Goal: Task Accomplishment & Management: Manage account settings

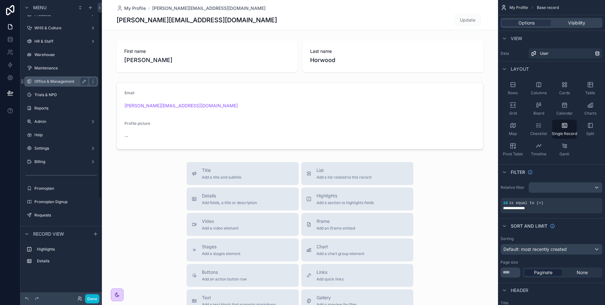
scroll to position [13, 0]
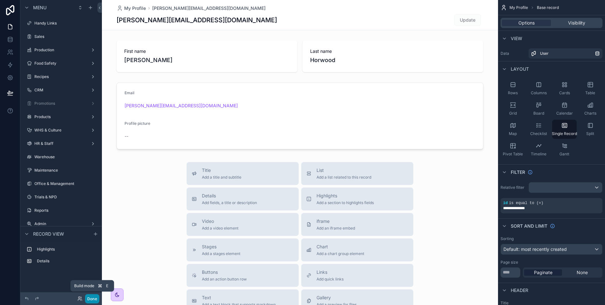
click at [87, 274] on button "Done" at bounding box center [92, 298] width 14 height 9
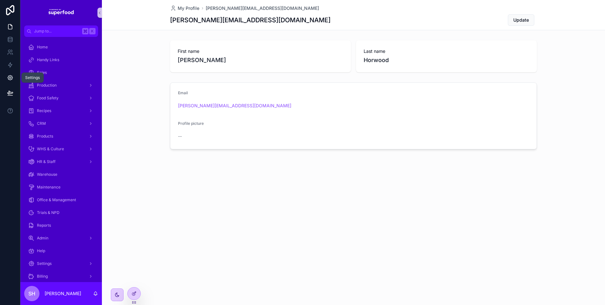
click at [10, 81] on icon at bounding box center [10, 78] width 6 height 6
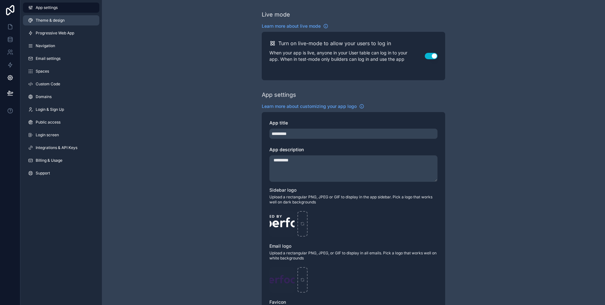
click at [55, 23] on link "Theme & design" at bounding box center [61, 20] width 76 height 10
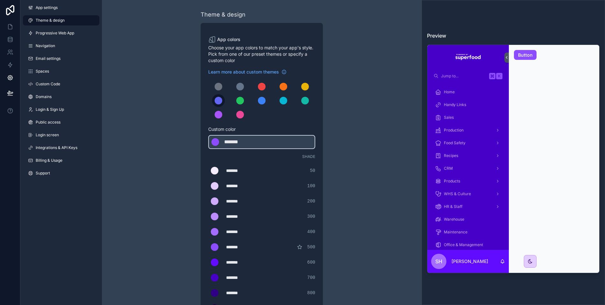
click at [215, 100] on div "scrollable content" at bounding box center [219, 101] width 8 height 8
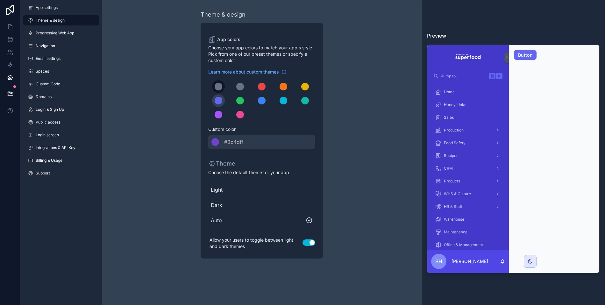
click at [216, 89] on div "scrollable content" at bounding box center [219, 87] width 8 height 8
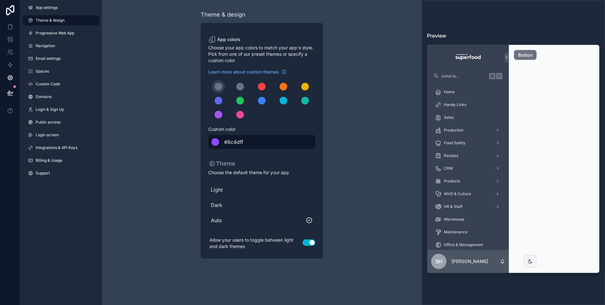
click at [233, 144] on span "#8c4dff" at bounding box center [233, 142] width 19 height 8
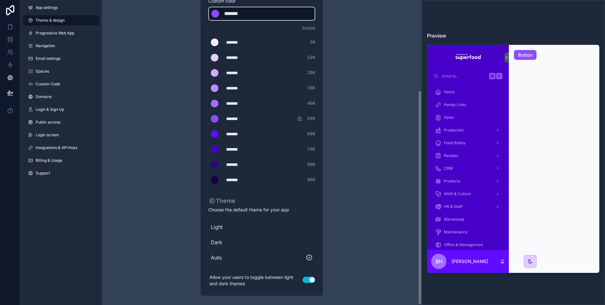
scroll to position [129, 0]
click at [224, 230] on div "Light" at bounding box center [261, 226] width 107 height 13
click at [227, 254] on span "Auto" at bounding box center [262, 257] width 102 height 8
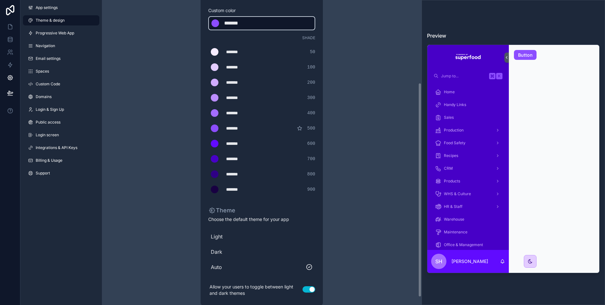
scroll to position [111, 0]
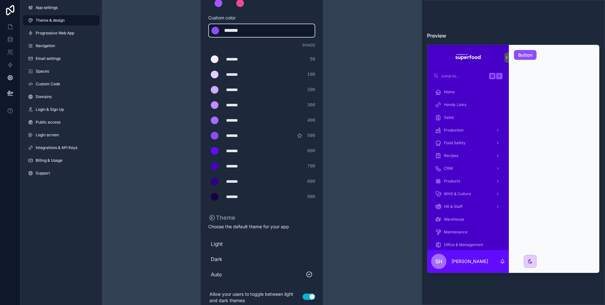
click at [238, 181] on div "*******" at bounding box center [242, 181] width 32 height 6
click at [213, 181] on div "scrollable content" at bounding box center [215, 182] width 8 height 8
click at [208, 182] on input "*******" at bounding box center [208, 182] width 0 height 0
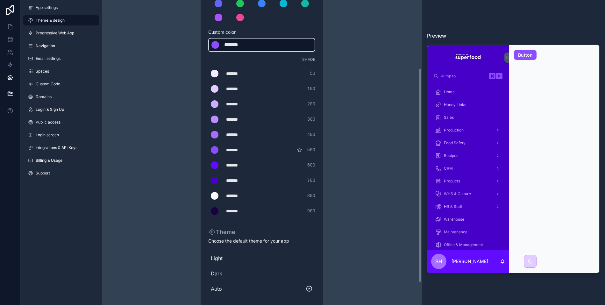
scroll to position [129, 0]
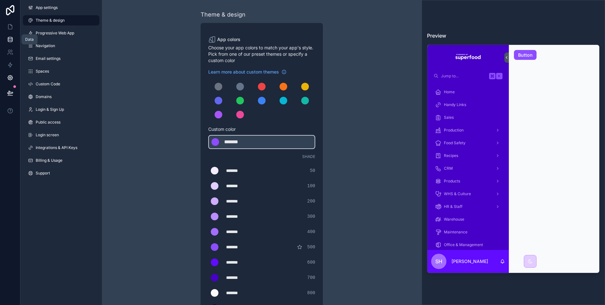
click at [14, 41] on link at bounding box center [10, 39] width 20 height 13
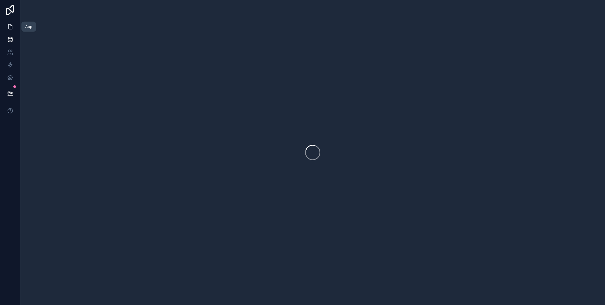
click at [10, 27] on icon at bounding box center [10, 27] width 6 height 6
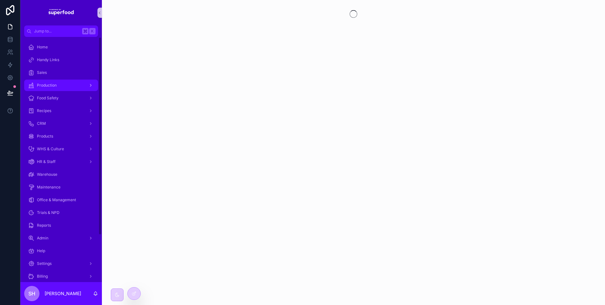
click at [48, 84] on span "Production" at bounding box center [47, 85] width 20 height 5
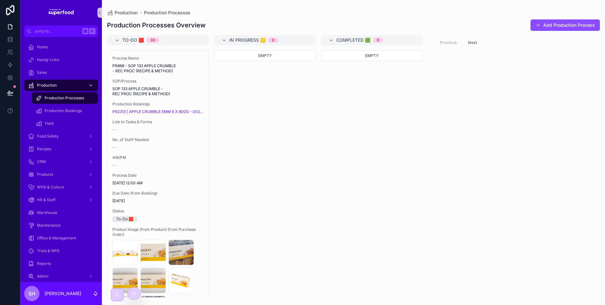
click at [88, 84] on div "scrollable content" at bounding box center [90, 85] width 8 height 10
click at [90, 85] on icon "scrollable content" at bounding box center [91, 85] width 2 height 1
click at [62, 188] on span "WHS & Culture" at bounding box center [50, 187] width 27 height 5
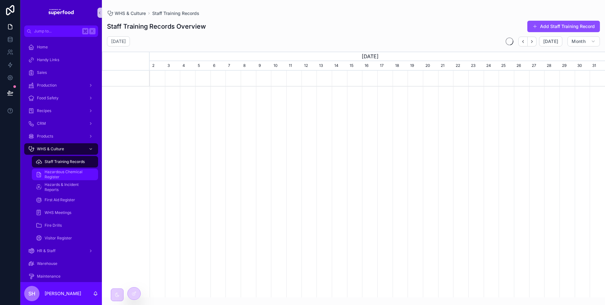
scroll to position [0, 455]
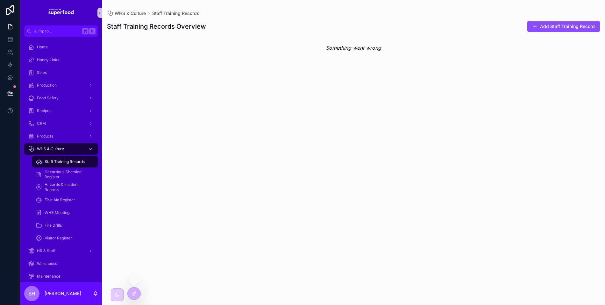
click at [132, 293] on icon at bounding box center [133, 294] width 3 height 3
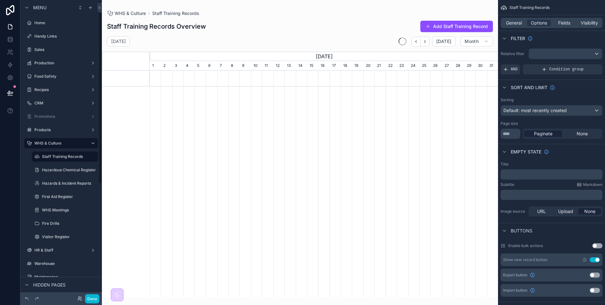
scroll to position [0, 348]
click at [90, 10] on icon "scrollable content" at bounding box center [90, 7] width 5 height 5
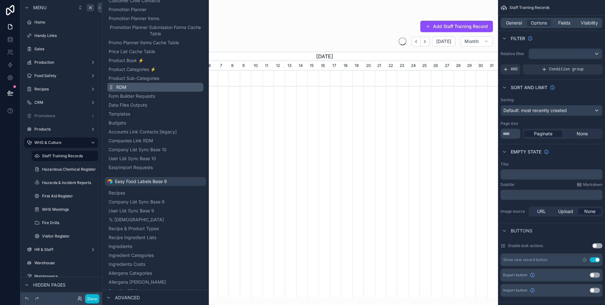
scroll to position [905, 0]
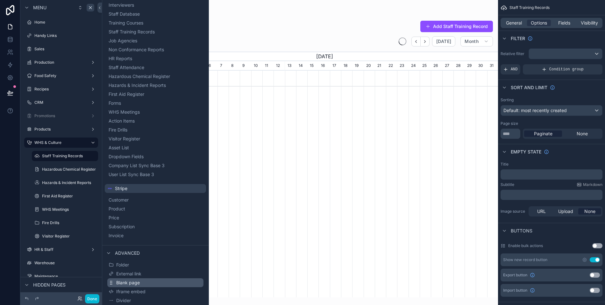
click at [127, 282] on span "Blank page" at bounding box center [128, 283] width 24 height 6
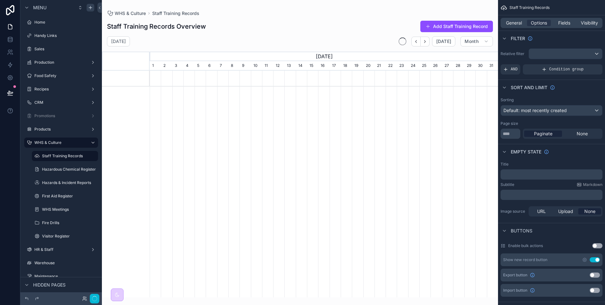
scroll to position [0, 348]
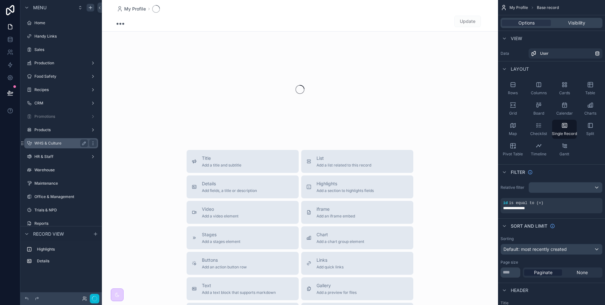
click at [48, 140] on div "WHS & Culture" at bounding box center [61, 143] width 54 height 8
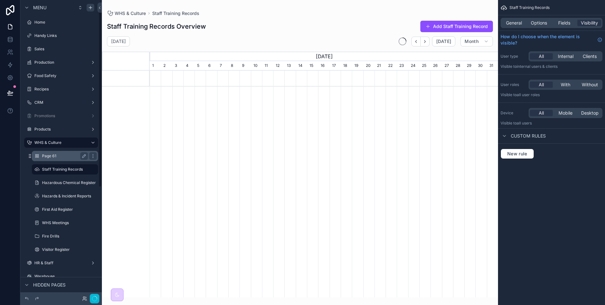
scroll to position [0, 348]
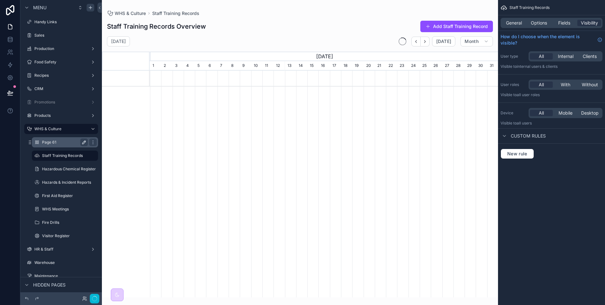
click at [83, 142] on icon "scrollable content" at bounding box center [83, 142] width 3 height 3
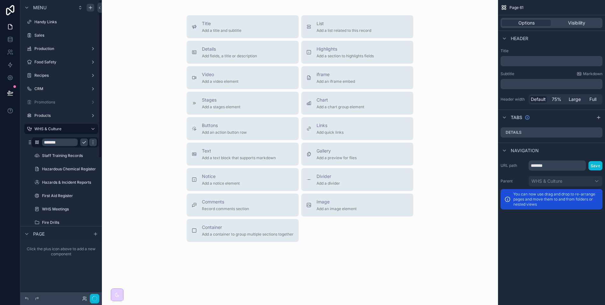
scroll to position [1, 0]
click at [68, 157] on input "*******" at bounding box center [60, 156] width 36 height 8
type input "*********"
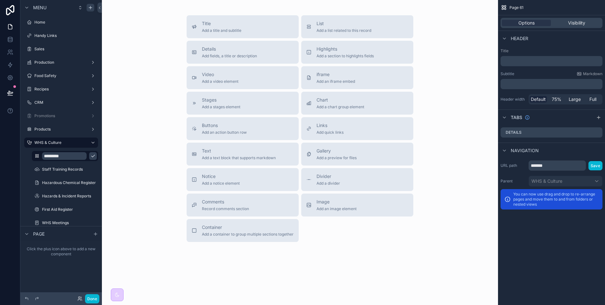
click at [89, 155] on button "scrollable content" at bounding box center [93, 156] width 8 height 8
click at [0, 0] on icon "scrollable content" at bounding box center [0, 0] width 0 height 0
click at [84, 156] on icon "scrollable content" at bounding box center [84, 156] width 5 height 5
click at [37, 158] on icon "scrollable content" at bounding box center [36, 156] width 5 height 5
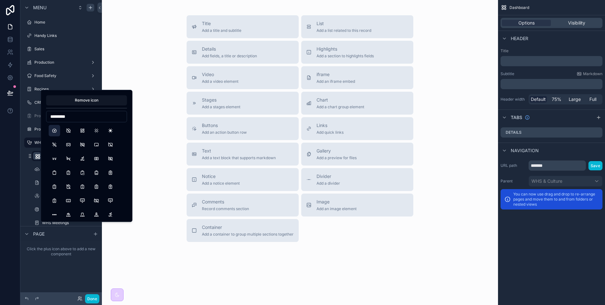
type input "*********"
click at [57, 128] on button "Dashboard" at bounding box center [54, 130] width 11 height 11
click at [66, 275] on div "Click the plus icon above to add a new component" at bounding box center [61, 266] width 82 height 51
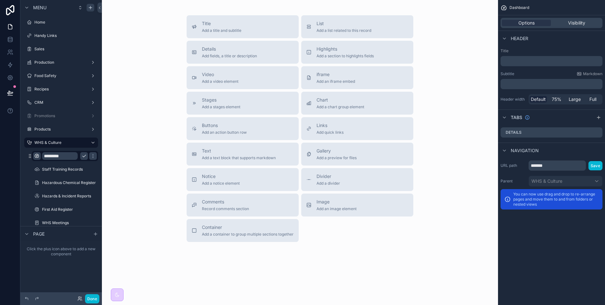
click at [86, 157] on icon "scrollable content" at bounding box center [84, 156] width 5 height 5
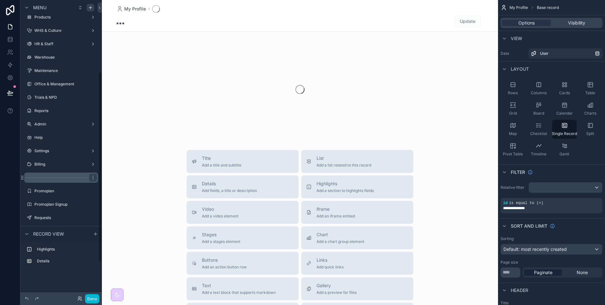
scroll to position [51, 0]
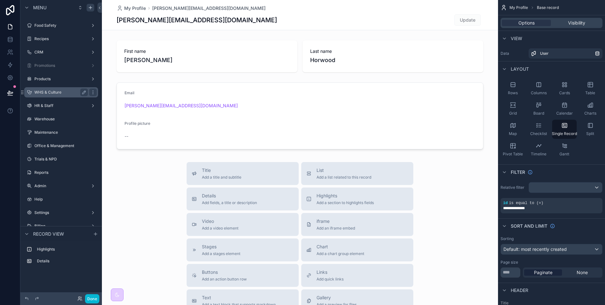
click at [63, 91] on label "WHS & Culture" at bounding box center [59, 92] width 51 height 5
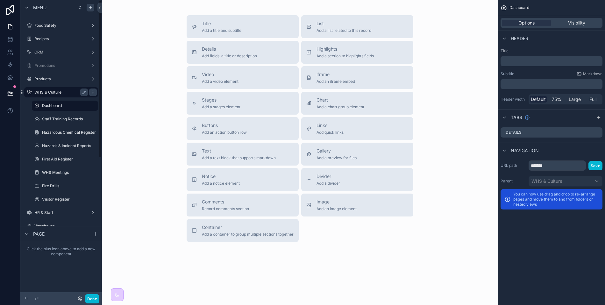
scroll to position [1, 0]
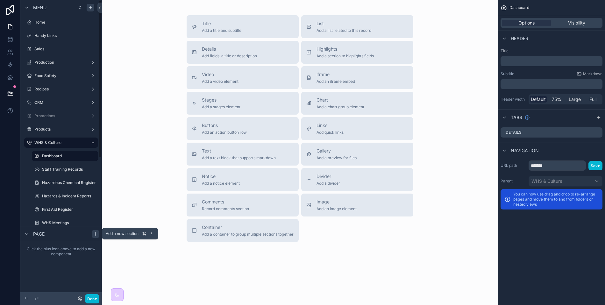
click at [97, 234] on icon "scrollable content" at bounding box center [95, 234] width 3 height 0
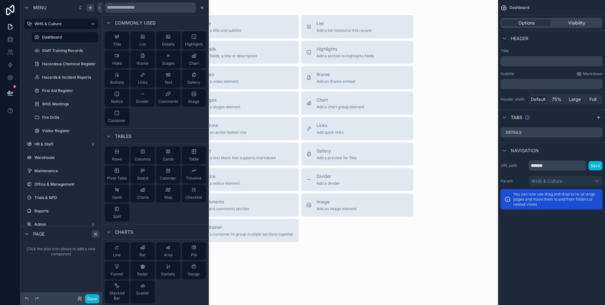
scroll to position [0, 0]
click at [435, 101] on div "Title Add a title and subtitle List Add a list related to this record Details A…" at bounding box center [300, 128] width 386 height 227
click at [333, 203] on span "Image" at bounding box center [337, 202] width 40 height 6
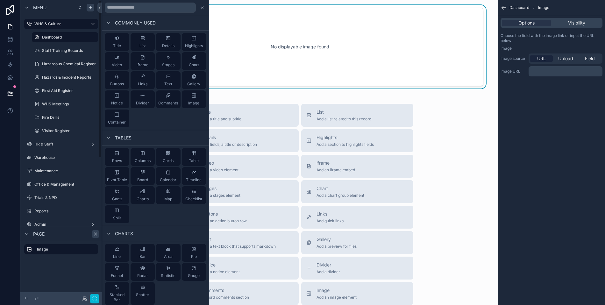
scroll to position [1, 0]
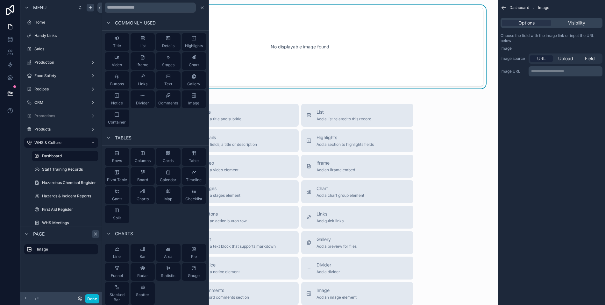
click at [443, 114] on div "Title Add a title and subtitle List Add a list related to this record Details A…" at bounding box center [300, 217] width 386 height 227
click at [199, 9] on div at bounding box center [202, 8] width 8 height 8
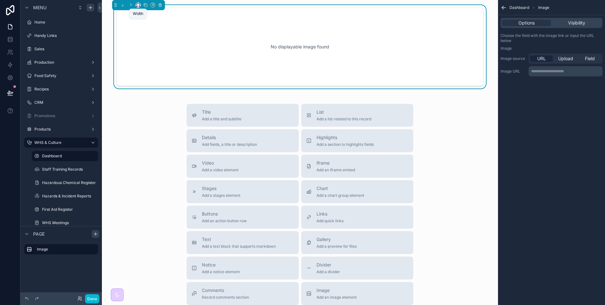
click at [139, 5] on icon "scrollable content" at bounding box center [138, 5] width 4 height 4
click at [152, 86] on span "Full width" at bounding box center [151, 90] width 20 height 8
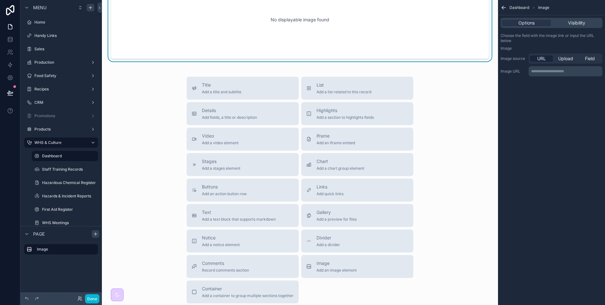
scroll to position [27, 0]
click at [333, 187] on span "Links" at bounding box center [330, 186] width 27 height 6
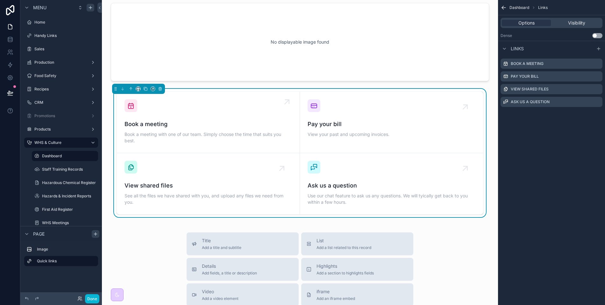
scroll to position [0, 0]
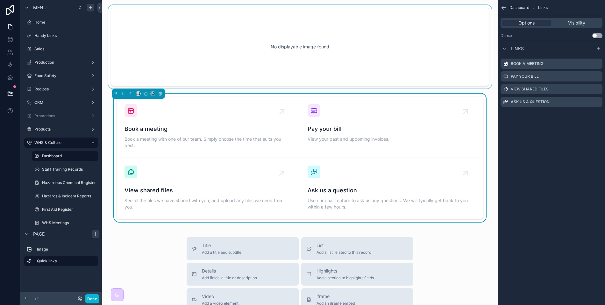
click at [178, 53] on div "scrollable content" at bounding box center [300, 46] width 386 height 83
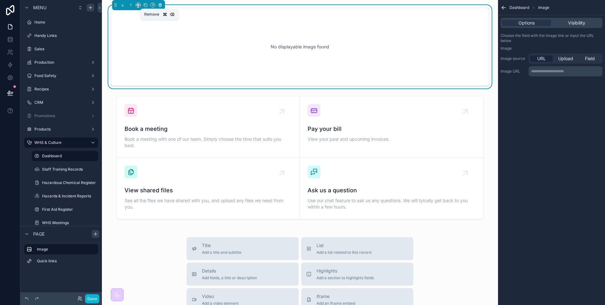
click at [159, 5] on icon "scrollable content" at bounding box center [160, 5] width 3 height 3
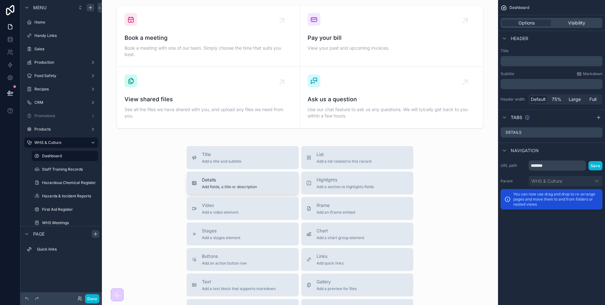
scroll to position [4, 0]
click at [275, 183] on div "Details Add fields, a title or description" at bounding box center [243, 181] width 102 height 13
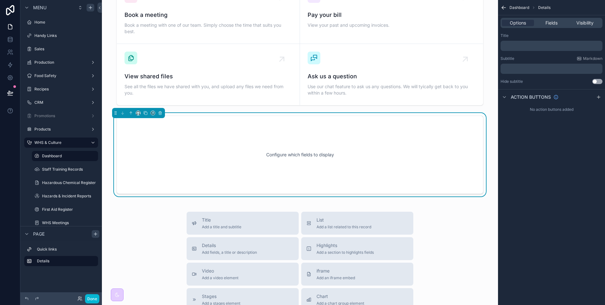
scroll to position [27, 0]
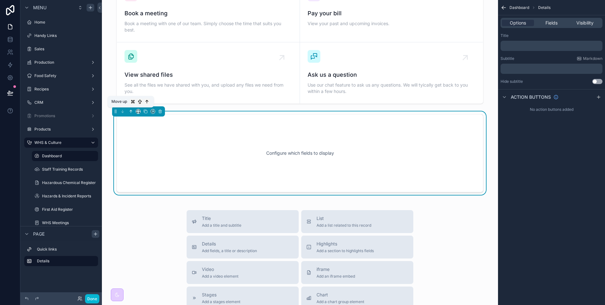
click at [130, 110] on icon "scrollable content" at bounding box center [131, 111] width 4 height 4
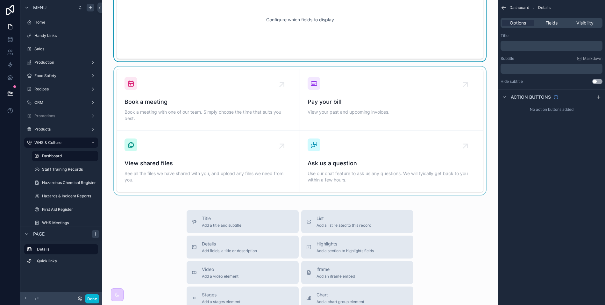
scroll to position [0, 0]
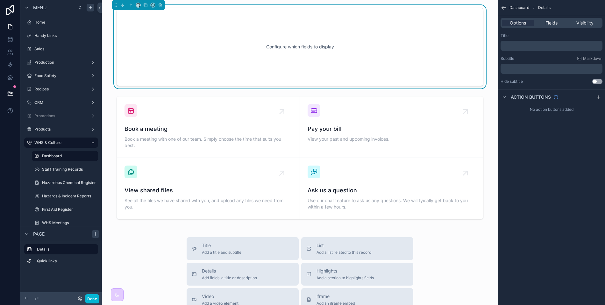
click at [527, 43] on p "﻿" at bounding box center [552, 45] width 98 height 5
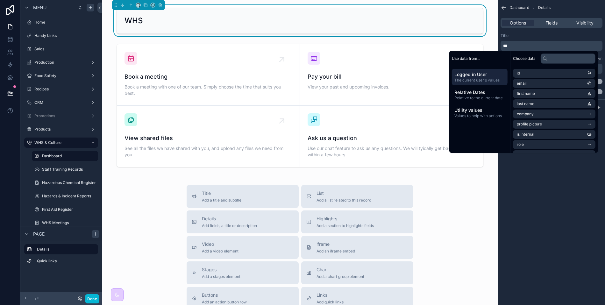
click at [534, 229] on div "Dashboard Details Options Fields Visibility Title *** Subtitle Markdown ﻿ Hide …" at bounding box center [551, 152] width 107 height 305
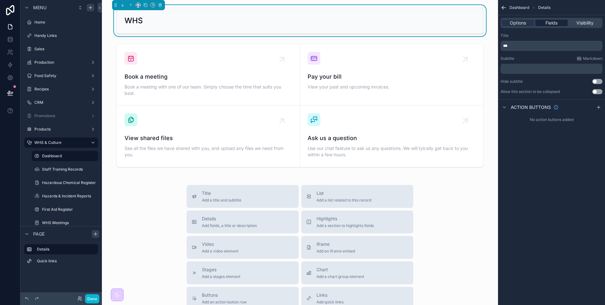
click at [554, 25] on span "Fields" at bounding box center [552, 23] width 12 height 6
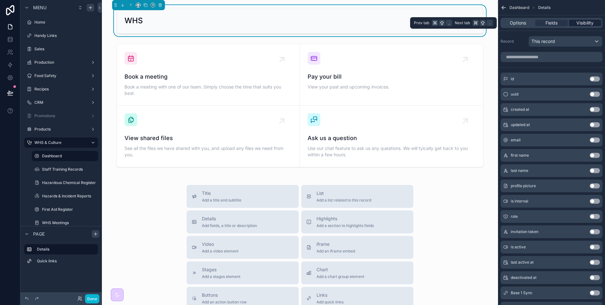
click at [581, 20] on span "Visibility" at bounding box center [584, 23] width 17 height 6
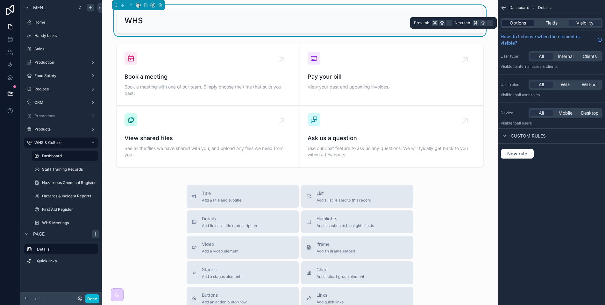
click at [516, 23] on span "Options" at bounding box center [518, 23] width 16 height 6
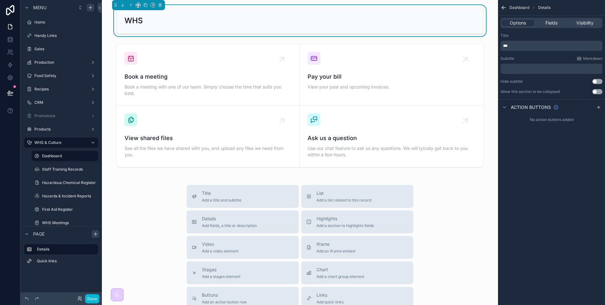
click at [524, 68] on p "﻿" at bounding box center [552, 68] width 98 height 5
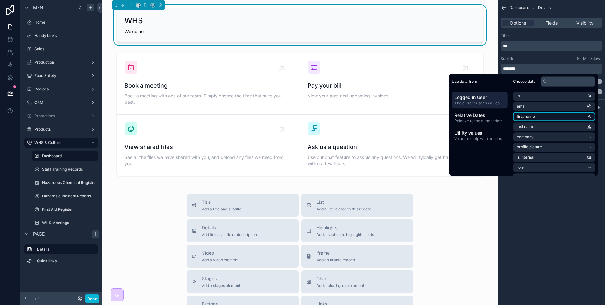
click at [526, 118] on span "first name" at bounding box center [526, 116] width 18 height 5
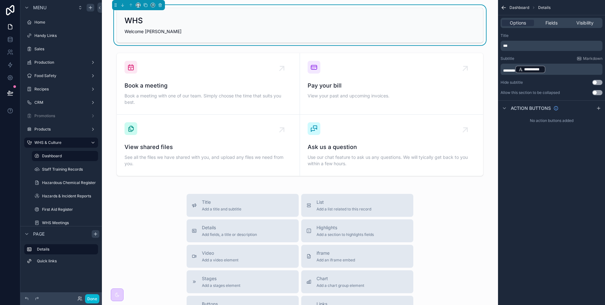
click at [557, 69] on p "**********" at bounding box center [552, 69] width 98 height 9
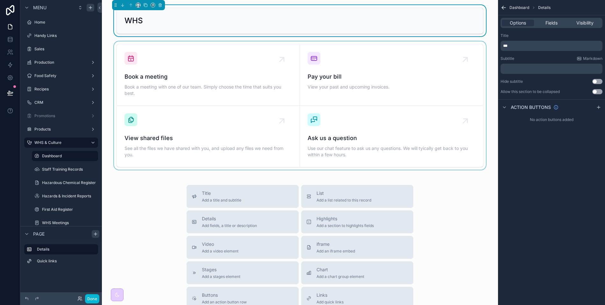
click at [266, 66] on div "scrollable content" at bounding box center [300, 105] width 386 height 128
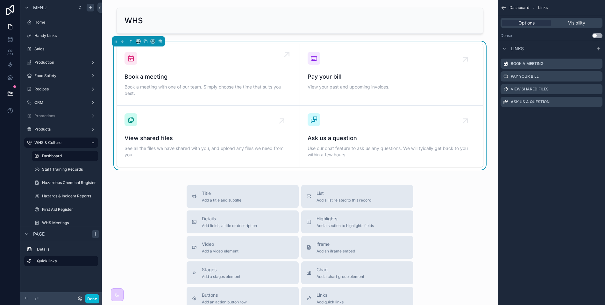
click at [227, 58] on div "Book a meeting Book a meeting with one of our team. Simply choose the time that…" at bounding box center [209, 75] width 168 height 46
click at [597, 63] on icon "scrollable content" at bounding box center [597, 63] width 5 height 5
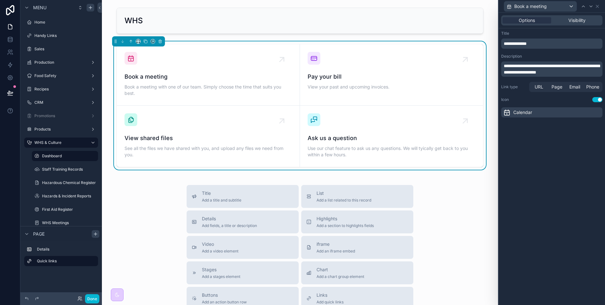
click at [527, 45] on span "**********" at bounding box center [515, 43] width 23 height 4
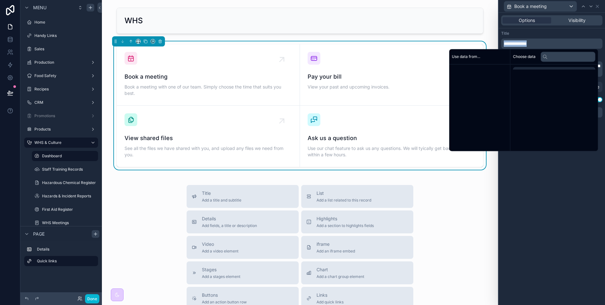
click at [527, 45] on span "**********" at bounding box center [515, 43] width 23 height 4
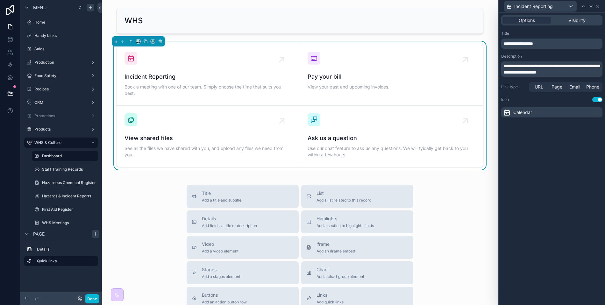
click at [551, 39] on div "**********" at bounding box center [551, 44] width 101 height 10
click at [546, 66] on span "**********" at bounding box center [552, 69] width 96 height 11
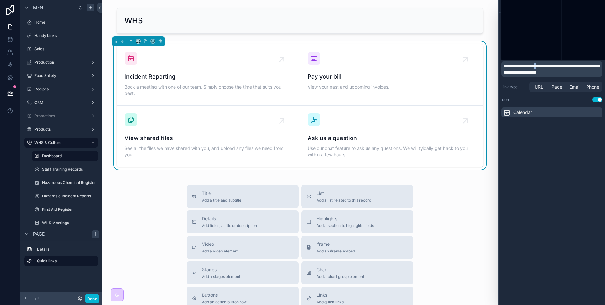
click at [546, 66] on span "**********" at bounding box center [552, 69] width 96 height 11
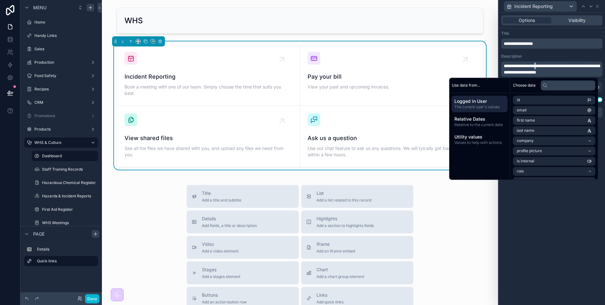
click at [554, 69] on span "**********" at bounding box center [552, 69] width 96 height 11
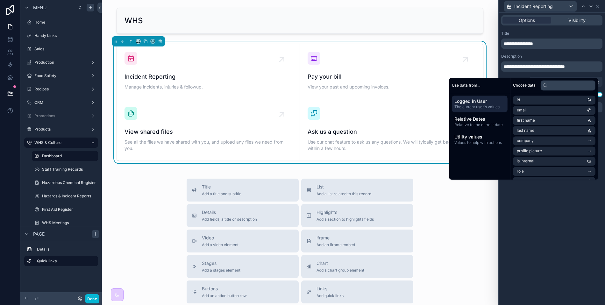
click at [561, 52] on div "**********" at bounding box center [552, 71] width 106 height 87
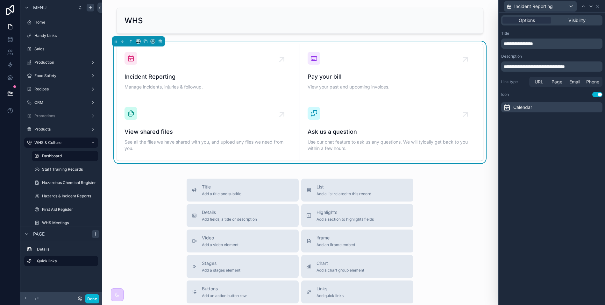
click at [505, 108] on icon at bounding box center [507, 108] width 8 height 8
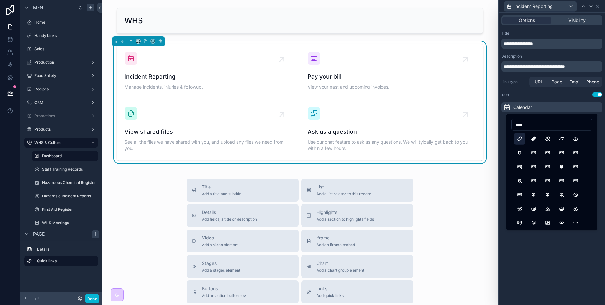
type input "****"
click at [521, 138] on button "Bandage" at bounding box center [519, 138] width 11 height 11
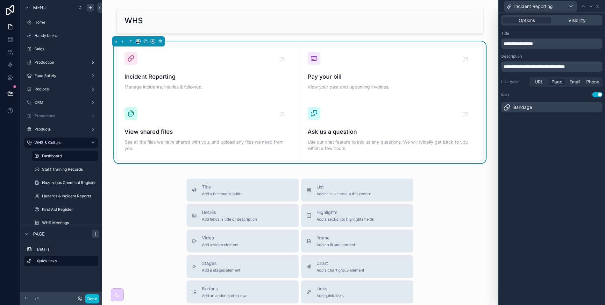
click at [561, 82] on span "Page" at bounding box center [557, 82] width 11 height 6
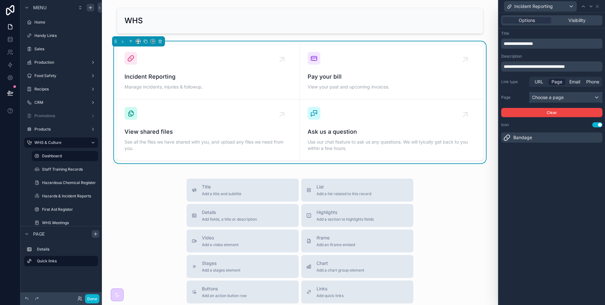
click at [553, 98] on div "Choose a page" at bounding box center [566, 97] width 73 height 10
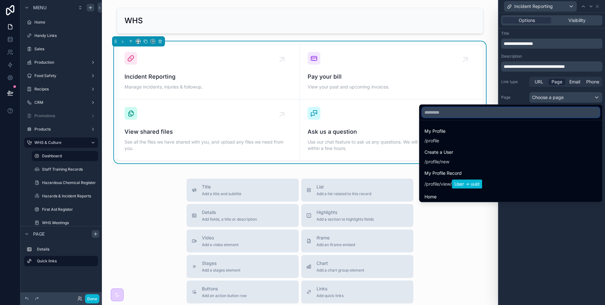
click at [507, 114] on input "text" at bounding box center [511, 112] width 178 height 10
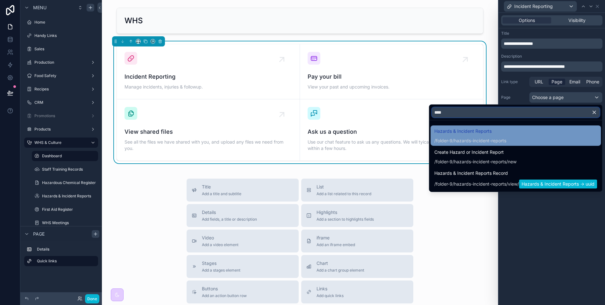
type input "****"
click at [507, 136] on div "Hazards & Incident Reports /folder-9/hazards-incident-reports" at bounding box center [515, 135] width 163 height 17
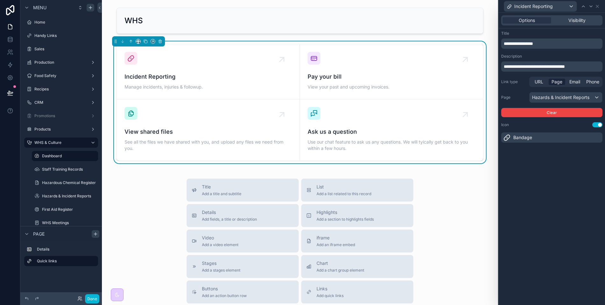
click at [555, 167] on div "**********" at bounding box center [552, 159] width 106 height 292
click at [598, 6] on icon at bounding box center [597, 6] width 5 height 5
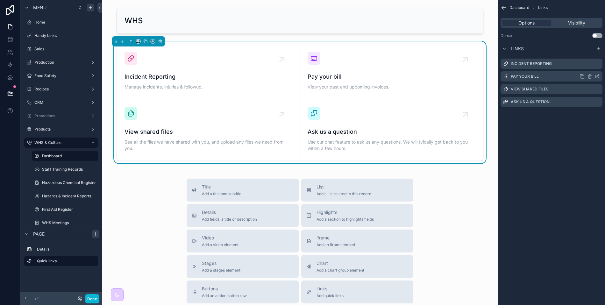
click at [599, 76] on icon "scrollable content" at bounding box center [597, 76] width 5 height 5
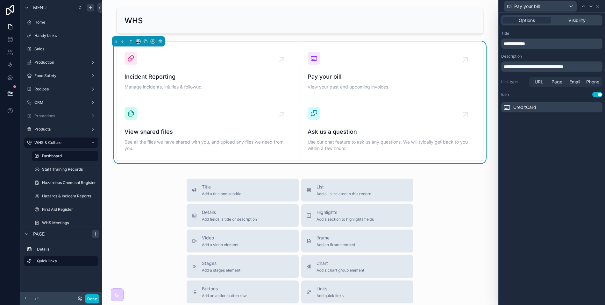
click at [535, 46] on p "**********" at bounding box center [552, 43] width 97 height 6
click at [547, 192] on div "**********" at bounding box center [552, 159] width 106 height 292
click at [518, 68] on span "**********" at bounding box center [534, 66] width 60 height 4
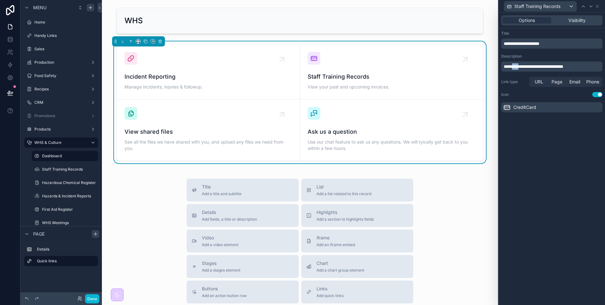
click at [518, 68] on span "**********" at bounding box center [534, 66] width 60 height 4
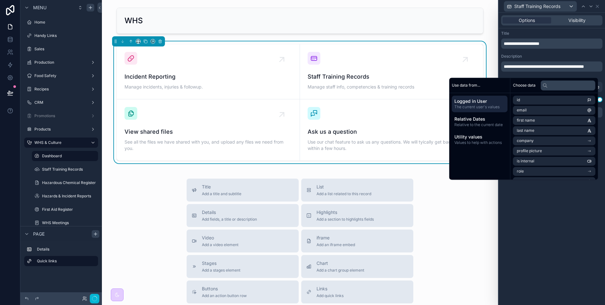
click at [565, 217] on div "**********" at bounding box center [552, 159] width 106 height 292
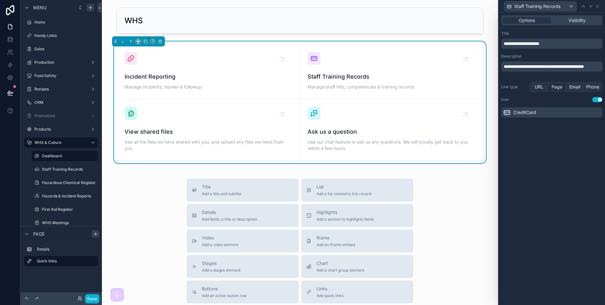
click at [555, 87] on span "Page" at bounding box center [557, 87] width 11 height 6
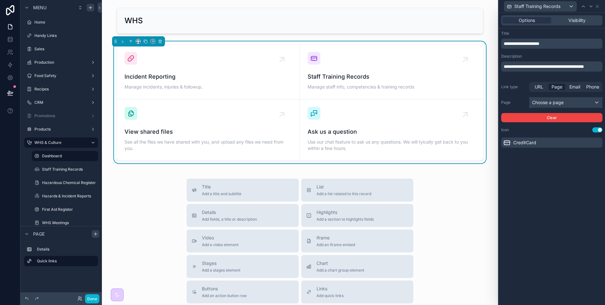
click at [549, 105] on div "Choose a page" at bounding box center [566, 102] width 73 height 10
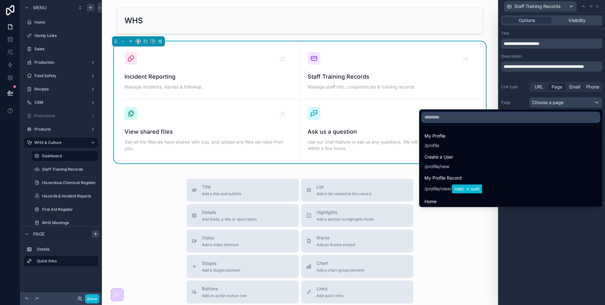
click at [527, 118] on input "text" at bounding box center [511, 117] width 178 height 10
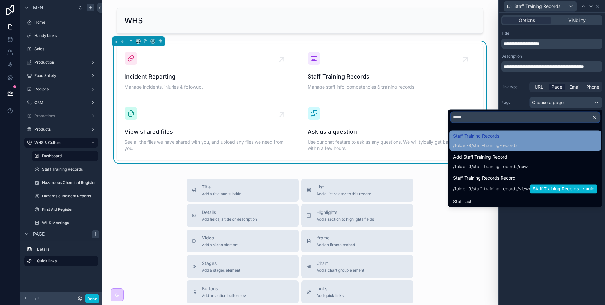
type input "*****"
click at [507, 142] on div "/folder-9/staff-training-records" at bounding box center [485, 145] width 64 height 6
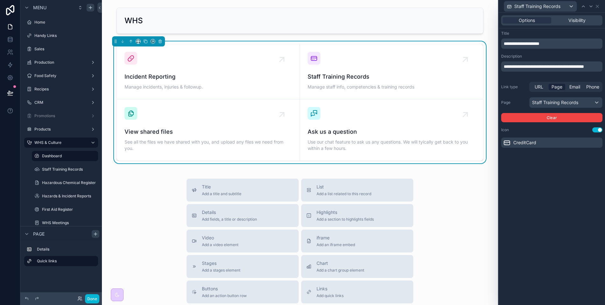
click at [508, 141] on icon at bounding box center [507, 143] width 8 height 8
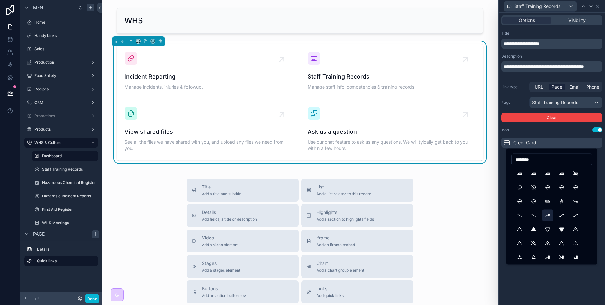
type input "********"
click at [551, 217] on button "TrendingUp" at bounding box center [547, 215] width 11 height 11
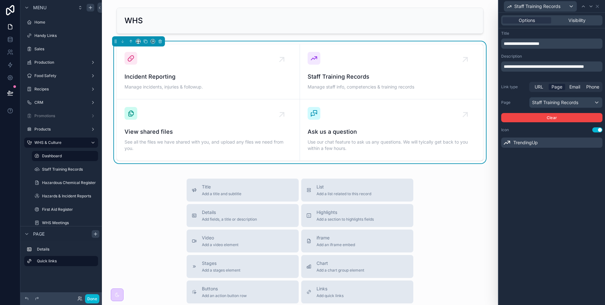
click at [550, 215] on div "**********" at bounding box center [552, 159] width 106 height 292
click at [236, 124] on div "View shared files See all the files we have shared with you, and upload any fil…" at bounding box center [209, 130] width 168 height 46
click at [598, 7] on icon at bounding box center [597, 6] width 5 height 5
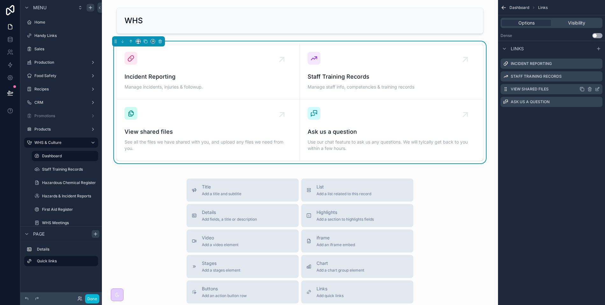
click at [600, 88] on icon "scrollable content" at bounding box center [597, 89] width 5 height 5
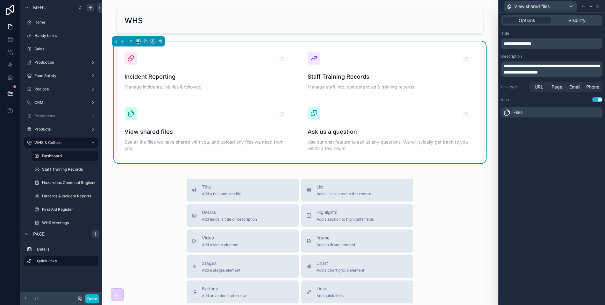
click at [531, 43] on span "**********" at bounding box center [518, 43] width 28 height 4
click at [543, 202] on div "**********" at bounding box center [552, 159] width 106 height 292
click at [512, 70] on span "**********" at bounding box center [552, 69] width 96 height 11
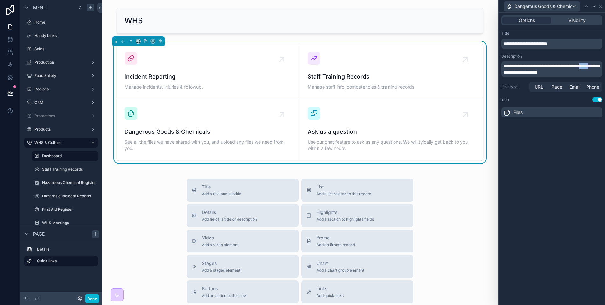
click at [512, 70] on span "**********" at bounding box center [552, 69] width 96 height 11
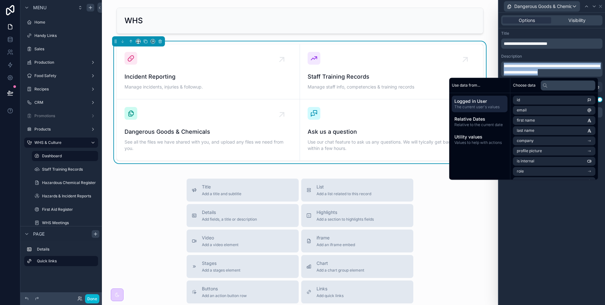
click at [512, 70] on span "**********" at bounding box center [552, 69] width 96 height 11
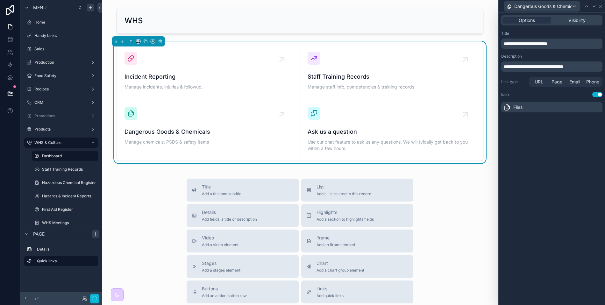
click at [555, 224] on div "**********" at bounding box center [552, 159] width 106 height 292
click at [556, 81] on span "Page" at bounding box center [557, 82] width 11 height 6
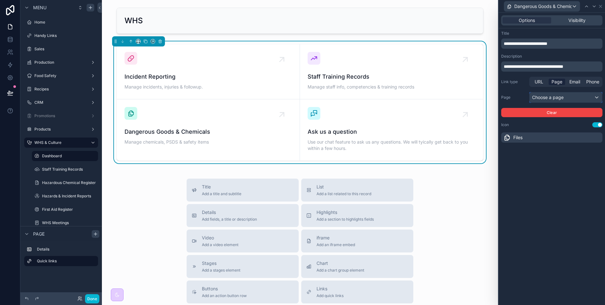
click at [539, 97] on div "Choose a page" at bounding box center [566, 97] width 73 height 10
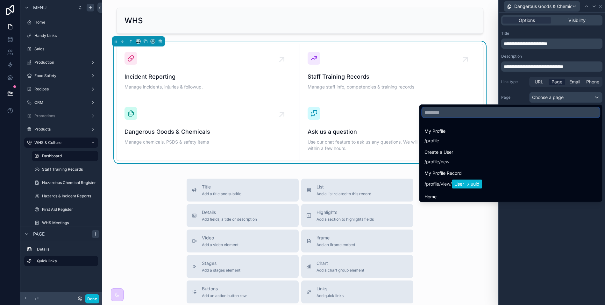
click at [531, 111] on input "text" at bounding box center [511, 112] width 178 height 10
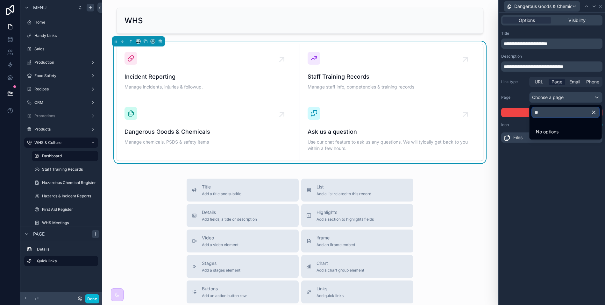
type input "*"
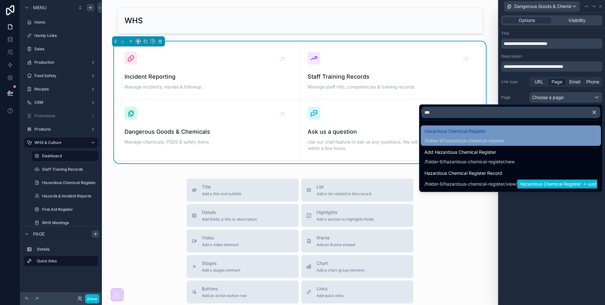
type input "***"
click at [527, 138] on div "Hazardous Chemical Register /folder-9/hazardous-chemical-register" at bounding box center [511, 135] width 173 height 17
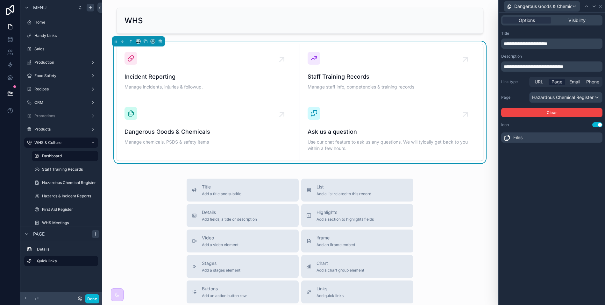
click at [506, 141] on icon at bounding box center [507, 138] width 8 height 8
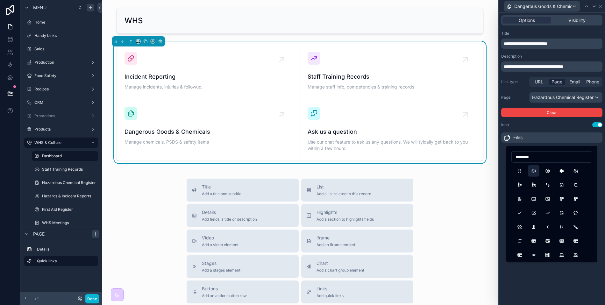
type input "********"
click at [536, 174] on button "MedicalCross" at bounding box center [533, 170] width 11 height 11
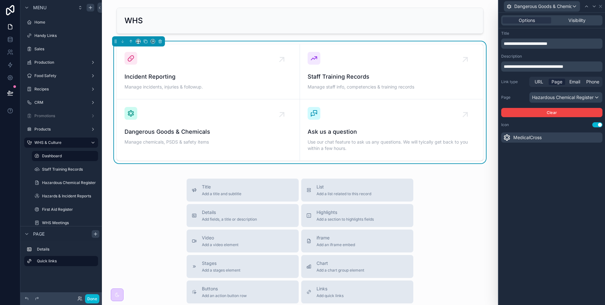
click at [538, 190] on div "**********" at bounding box center [552, 159] width 106 height 292
click at [393, 122] on div "Ask us a question Use our chat feature to ask us any questions. We will tyicall…" at bounding box center [392, 130] width 168 height 46
click at [599, 6] on icon at bounding box center [600, 6] width 5 height 5
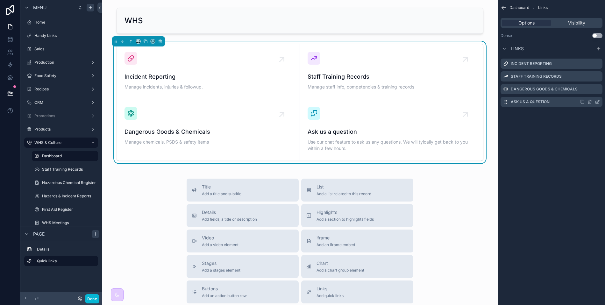
click at [597, 102] on icon "scrollable content" at bounding box center [597, 101] width 5 height 5
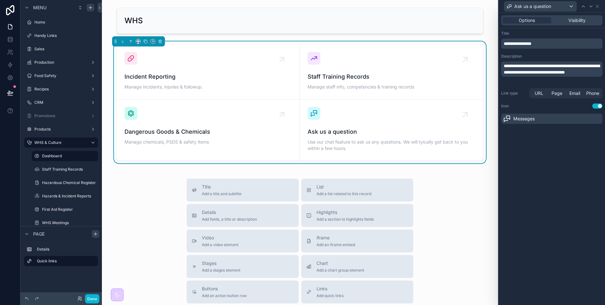
click at [529, 46] on span "**********" at bounding box center [518, 43] width 28 height 4
click at [545, 33] on div "Title" at bounding box center [551, 33] width 101 height 5
click at [541, 72] on span "**********" at bounding box center [552, 69] width 96 height 11
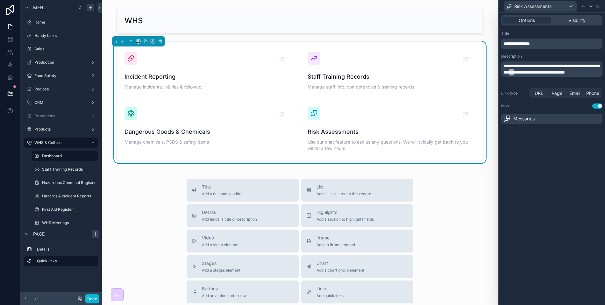
click at [541, 72] on span "**********" at bounding box center [552, 69] width 96 height 11
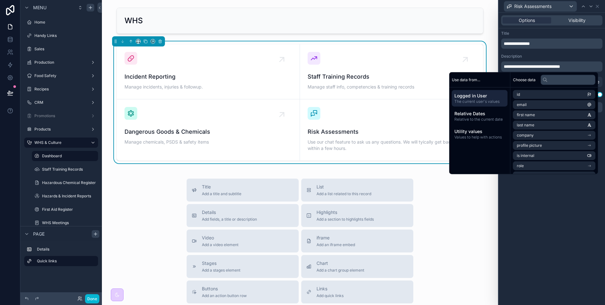
click at [554, 214] on div "**********" at bounding box center [552, 159] width 106 height 292
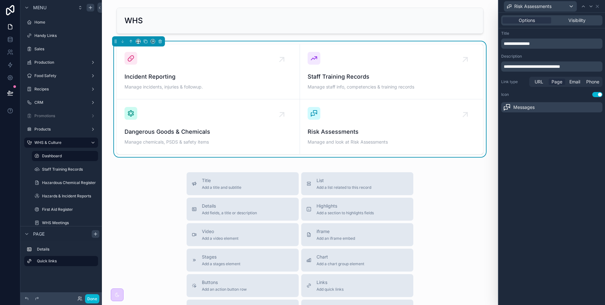
click at [557, 80] on span "Page" at bounding box center [557, 82] width 11 height 6
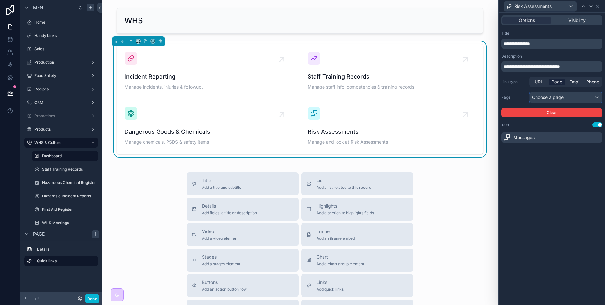
click at [541, 101] on div "Choose a page" at bounding box center [566, 97] width 73 height 10
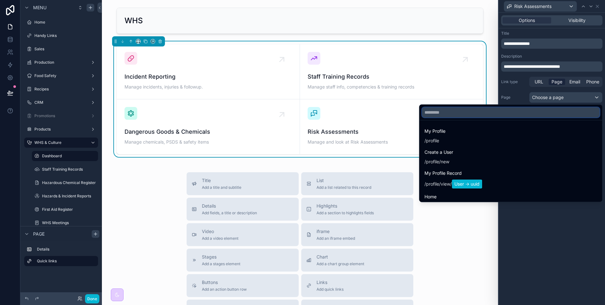
click at [535, 114] on input "text" at bounding box center [511, 112] width 178 height 10
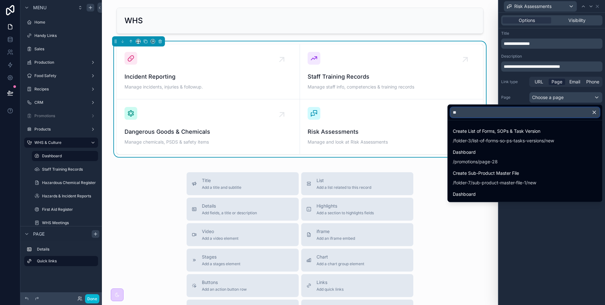
type input "*"
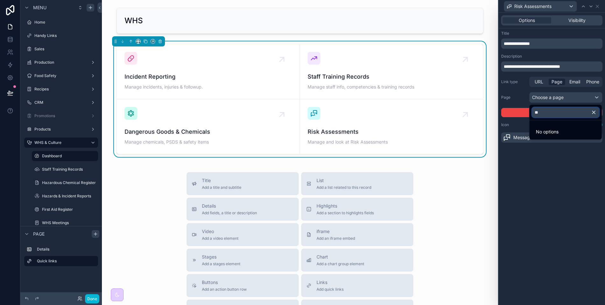
type input "*"
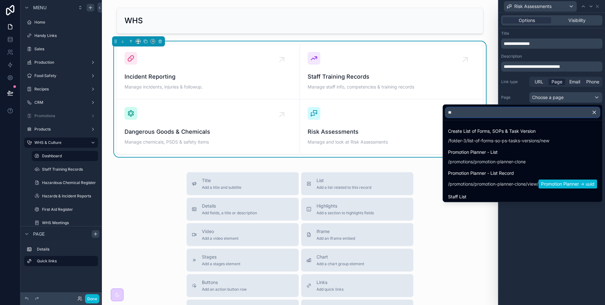
type input "*"
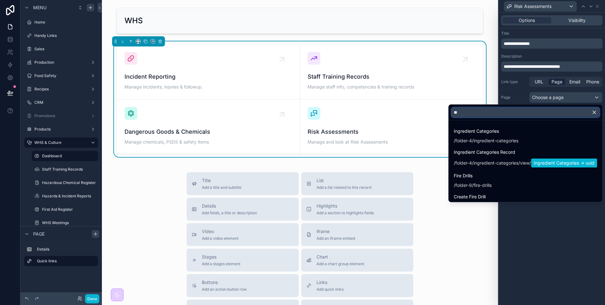
type input "*"
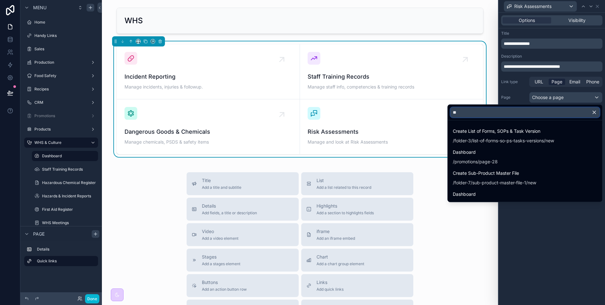
type input "*"
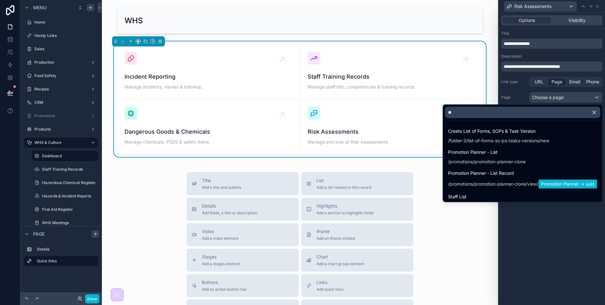
type input "*"
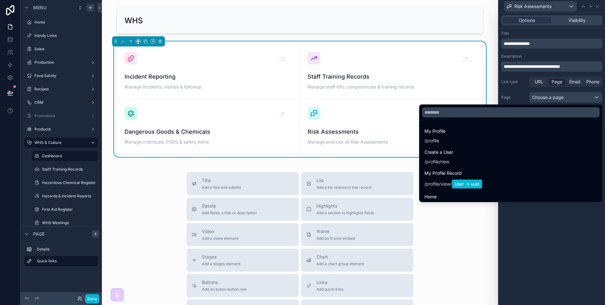
click at [546, 244] on div at bounding box center [552, 152] width 106 height 305
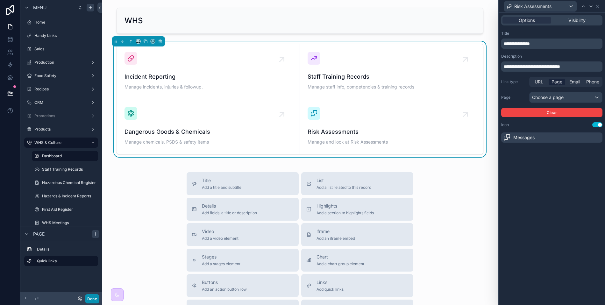
click at [89, 298] on button "Done" at bounding box center [92, 298] width 14 height 9
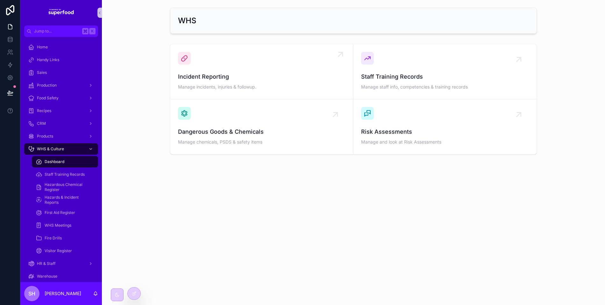
click at [204, 76] on span "Incident Reporting" at bounding box center [262, 76] width 168 height 9
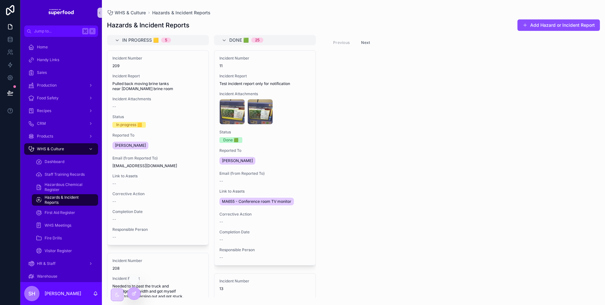
click at [132, 291] on icon at bounding box center [134, 293] width 5 height 5
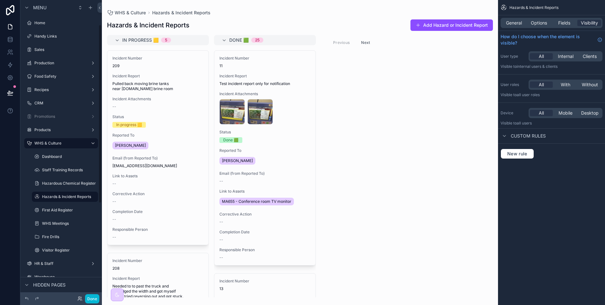
scroll to position [41, 0]
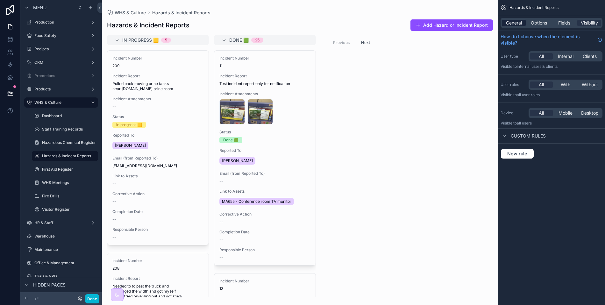
click at [516, 24] on span "General" at bounding box center [514, 23] width 16 height 6
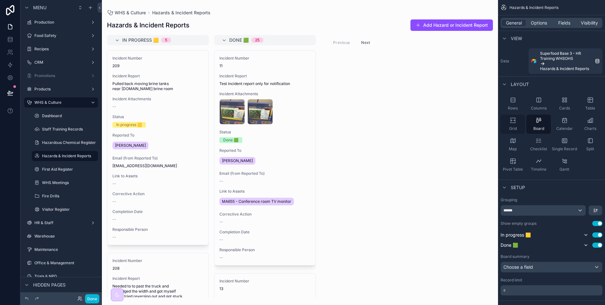
click at [516, 125] on div "Grid" at bounding box center [513, 124] width 25 height 19
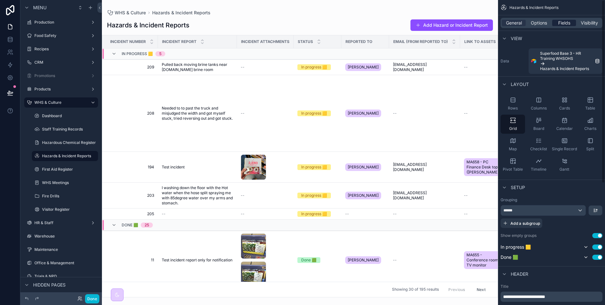
click at [562, 21] on span "Fields" at bounding box center [564, 23] width 12 height 6
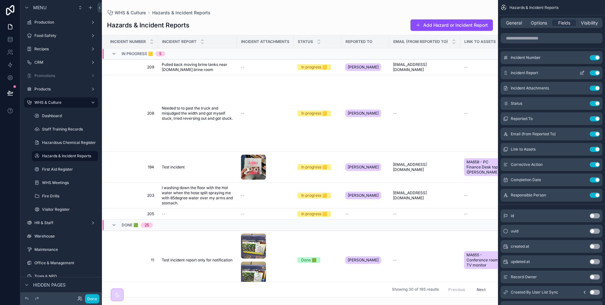
click at [596, 72] on button "Use setting" at bounding box center [595, 72] width 10 height 5
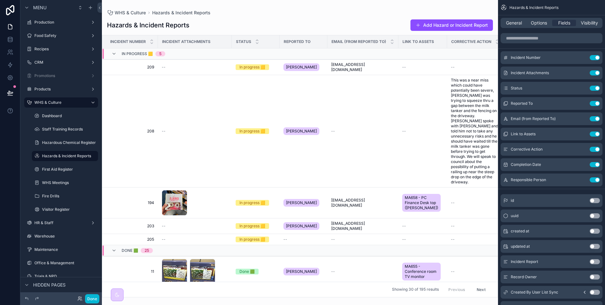
click at [596, 72] on button "Use setting" at bounding box center [595, 72] width 10 height 5
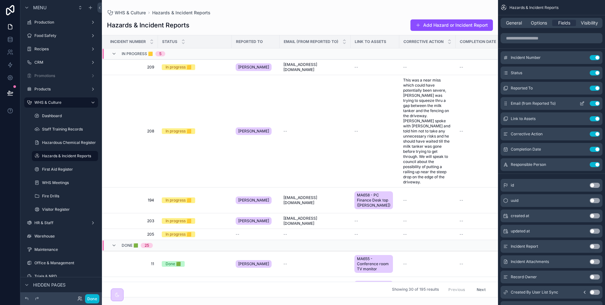
click at [596, 104] on button "Use setting" at bounding box center [595, 103] width 10 height 5
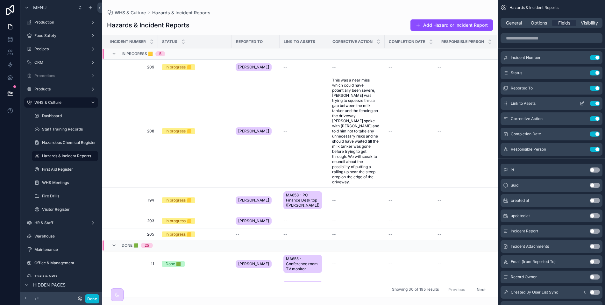
click at [596, 102] on button "Use setting" at bounding box center [595, 103] width 10 height 5
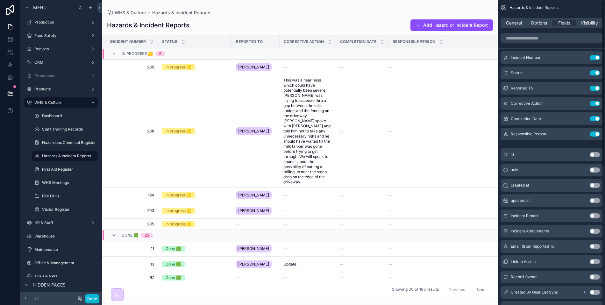
click at [596, 102] on button "Use setting" at bounding box center [595, 103] width 10 height 5
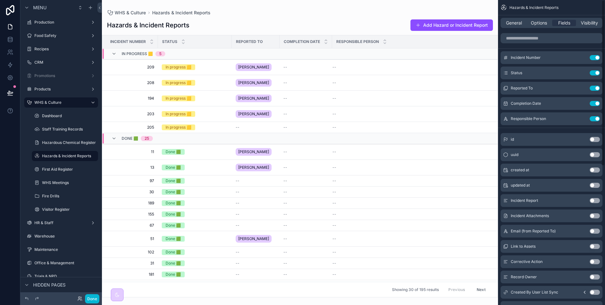
click at [596, 102] on button "Use setting" at bounding box center [595, 103] width 10 height 5
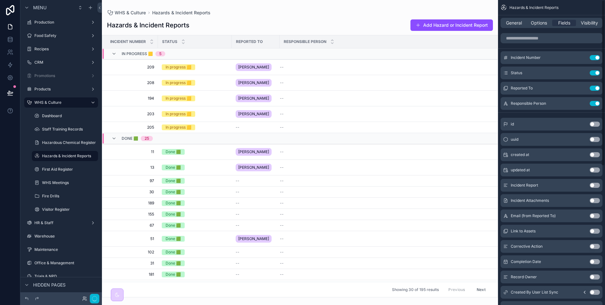
click at [596, 102] on button "Use setting" at bounding box center [595, 103] width 10 height 5
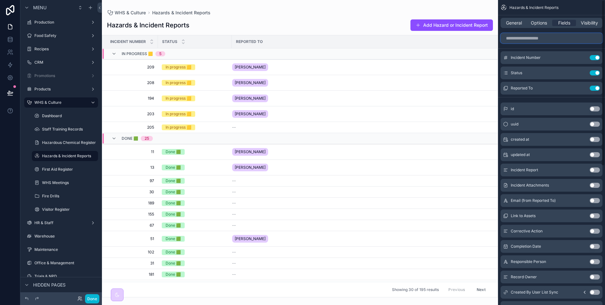
click at [543, 39] on input "scrollable content" at bounding box center [552, 38] width 102 height 10
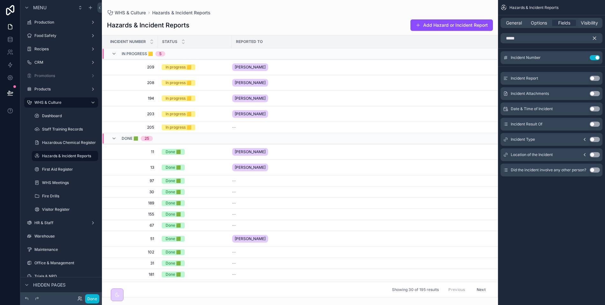
click at [595, 79] on button "Use setting" at bounding box center [595, 78] width 10 height 5
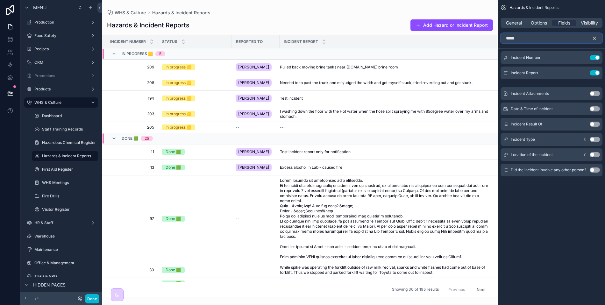
click at [518, 39] on input "*****" at bounding box center [552, 38] width 102 height 10
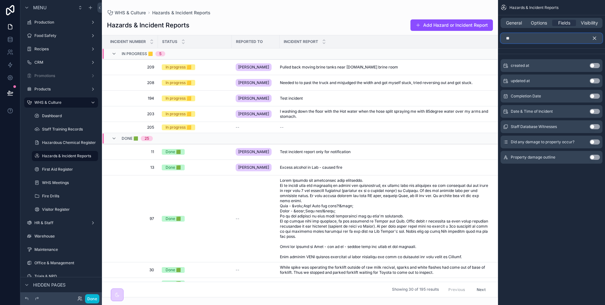
type input "**"
drag, startPoint x: 589, startPoint y: 108, endPoint x: 592, endPoint y: 111, distance: 4.5
click at [589, 108] on div "Date & Time of Incident Use setting" at bounding box center [552, 111] width 102 height 13
click at [593, 112] on button "Use setting" at bounding box center [595, 111] width 10 height 5
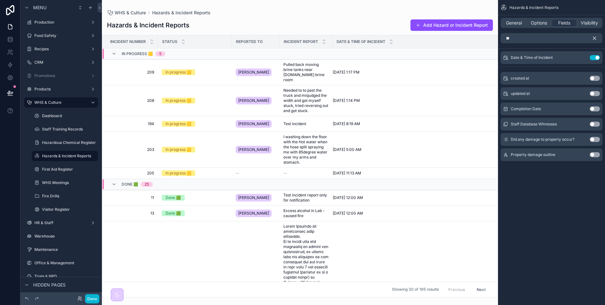
click at [595, 39] on icon "scrollable content" at bounding box center [594, 38] width 3 height 3
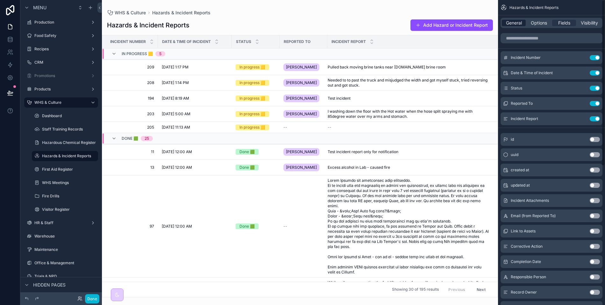
click at [512, 24] on span "General" at bounding box center [514, 23] width 16 height 6
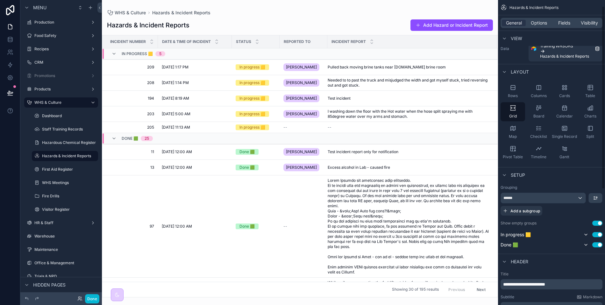
scroll to position [13, 0]
click at [580, 196] on div "******" at bounding box center [543, 198] width 85 height 10
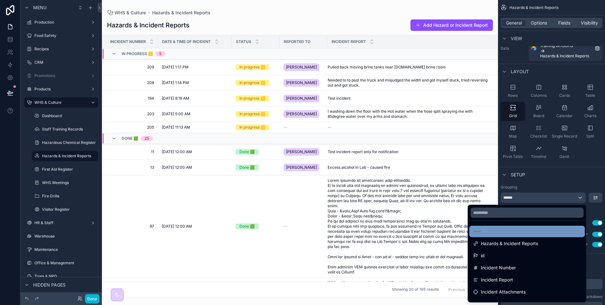
click at [528, 236] on div "----" at bounding box center [527, 231] width 116 height 11
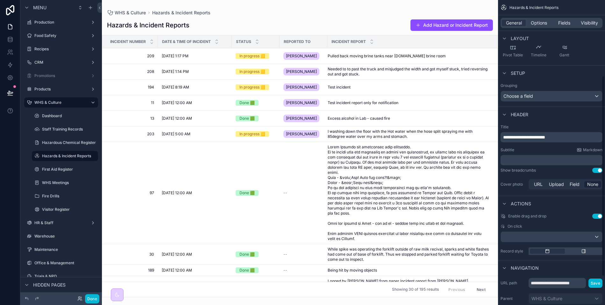
scroll to position [116, 0]
click at [540, 184] on span "URL" at bounding box center [538, 183] width 9 height 6
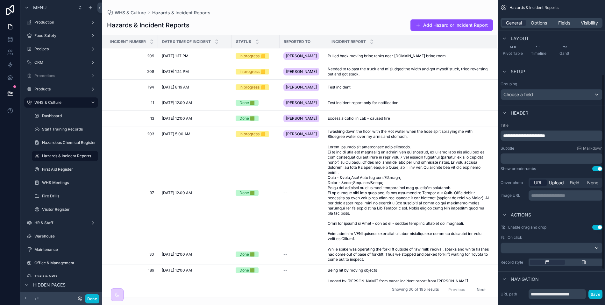
click at [540, 199] on div "**********" at bounding box center [566, 195] width 74 height 10
click at [540, 196] on p "**********" at bounding box center [566, 195] width 70 height 6
click at [554, 196] on p "**********" at bounding box center [566, 195] width 70 height 6
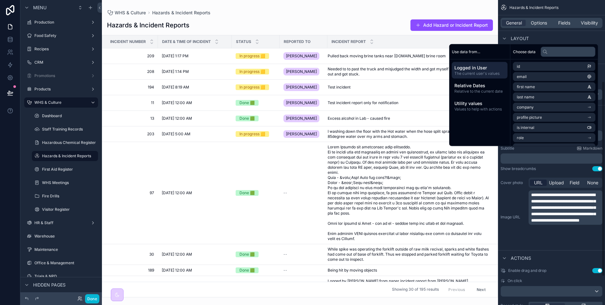
scroll to position [159, 0]
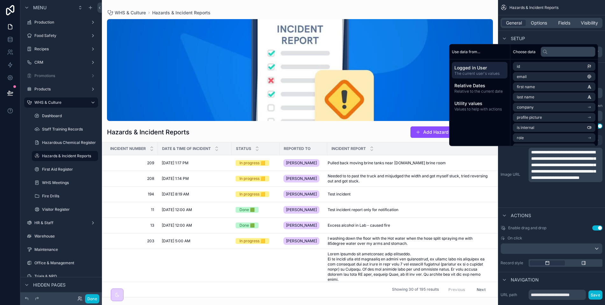
click at [522, 188] on div "**********" at bounding box center [552, 175] width 102 height 54
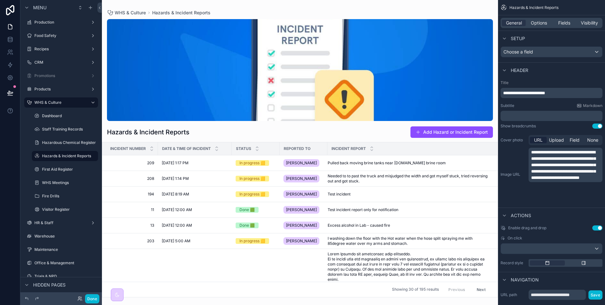
click at [534, 118] on p "﻿" at bounding box center [552, 116] width 98 height 6
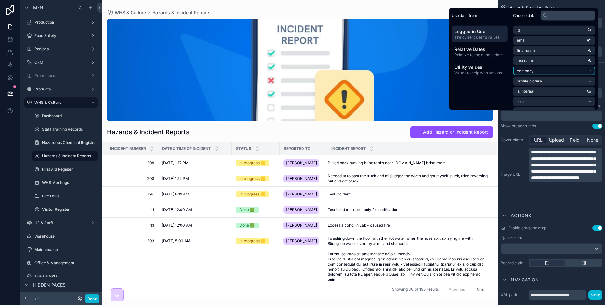
click at [537, 70] on li "company" at bounding box center [554, 71] width 82 height 9
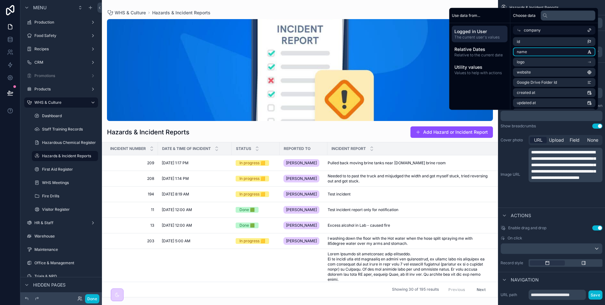
click at [536, 53] on li "name" at bounding box center [554, 51] width 82 height 9
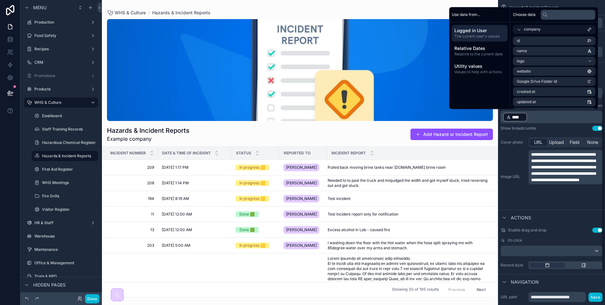
click at [526, 169] on div "**********" at bounding box center [552, 177] width 102 height 54
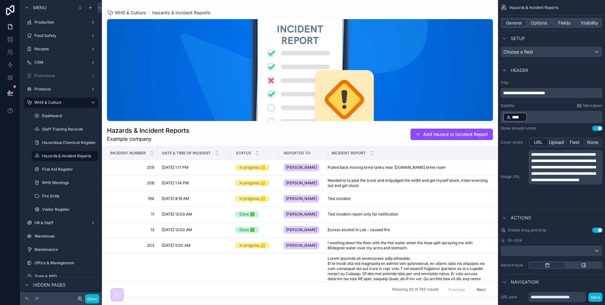
click at [576, 144] on span "Field" at bounding box center [575, 142] width 10 height 6
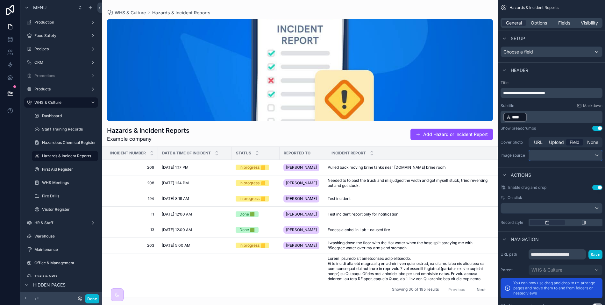
click at [560, 155] on div "scrollable content" at bounding box center [565, 155] width 73 height 10
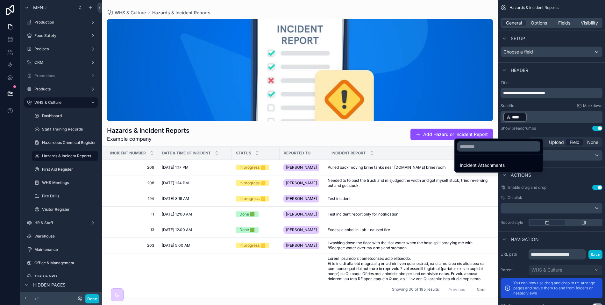
click at [560, 155] on div "scrollable content" at bounding box center [302, 152] width 605 height 305
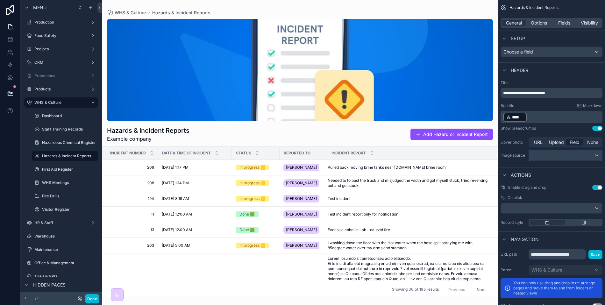
click at [569, 152] on div "scrollable content" at bounding box center [565, 155] width 73 height 10
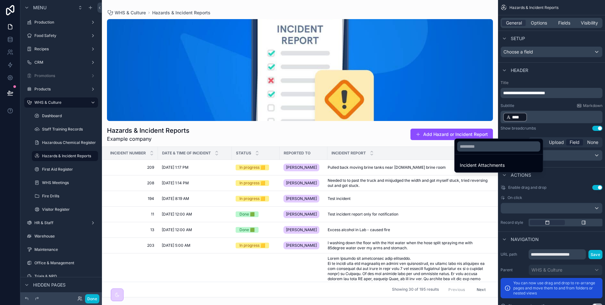
click at [570, 153] on div "scrollable content" at bounding box center [302, 152] width 605 height 305
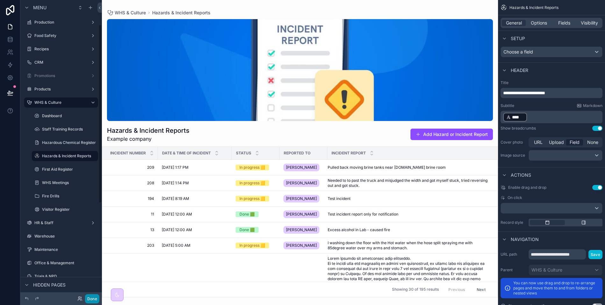
click at [93, 299] on button "Done" at bounding box center [92, 298] width 14 height 9
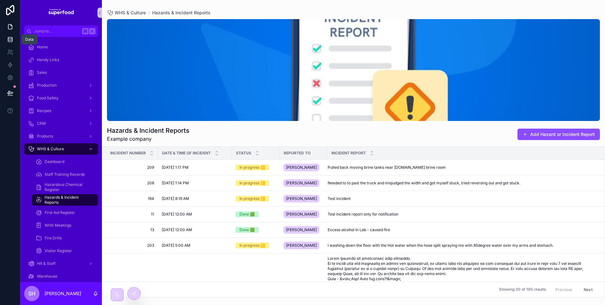
click at [12, 37] on icon at bounding box center [10, 39] width 6 height 6
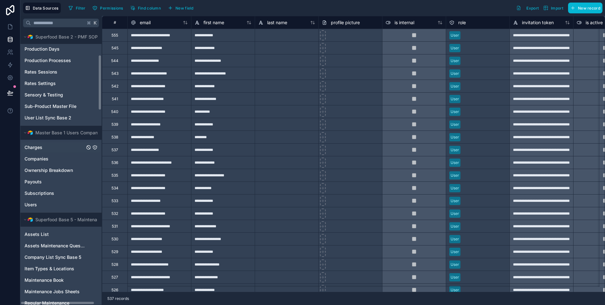
scroll to position [138, 0]
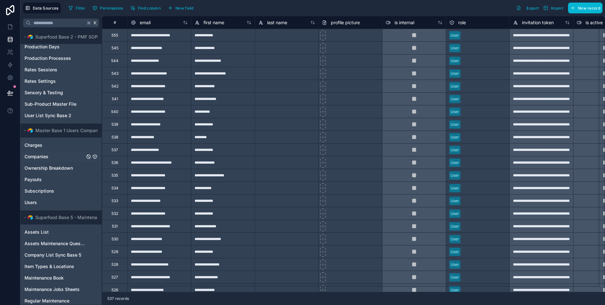
click at [40, 154] on span "Companies" at bounding box center [37, 157] width 24 height 6
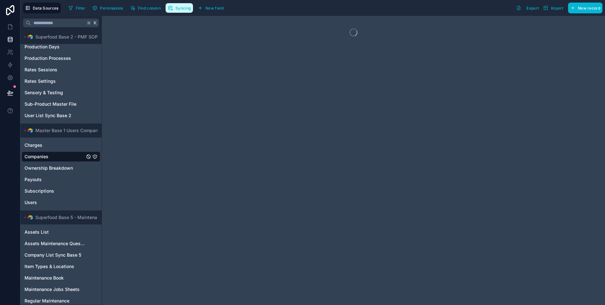
click at [182, 6] on span "Syncing" at bounding box center [182, 8] width 15 height 5
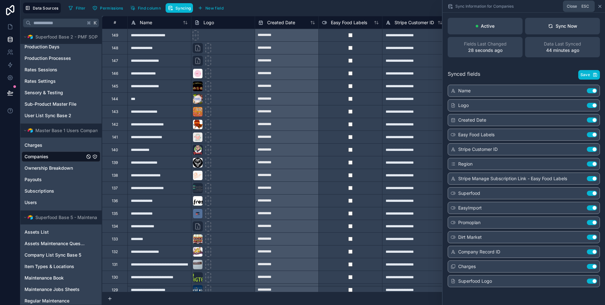
click at [599, 5] on icon at bounding box center [600, 6] width 3 height 3
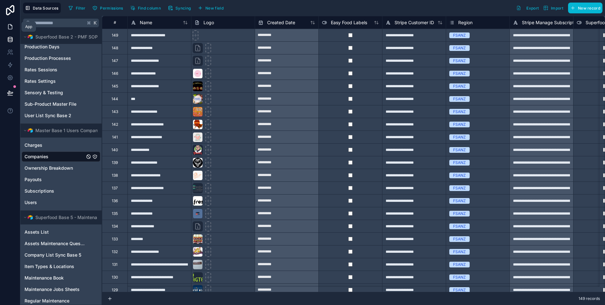
click at [10, 29] on icon at bounding box center [10, 27] width 4 height 5
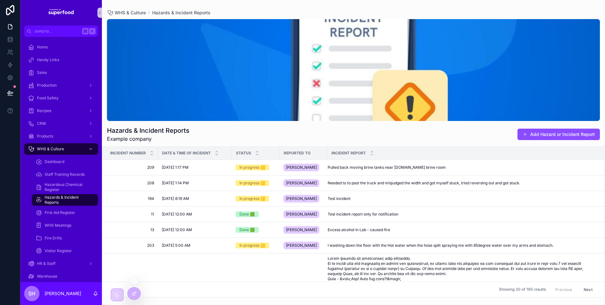
click at [138, 293] on div at bounding box center [134, 294] width 13 height 12
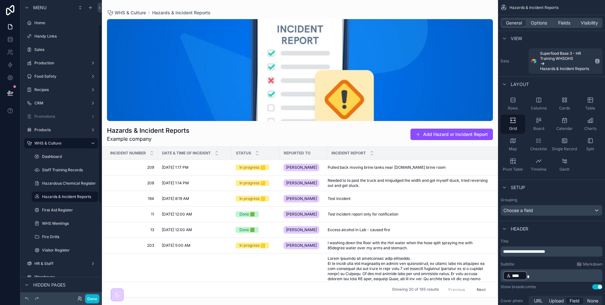
scroll to position [41, 0]
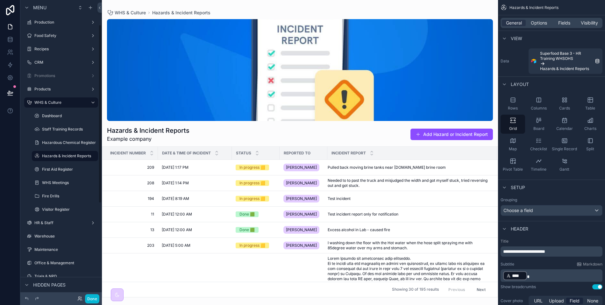
click at [376, 95] on div "scrollable content" at bounding box center [300, 152] width 396 height 305
click at [380, 90] on div "scrollable content" at bounding box center [300, 70] width 386 height 102
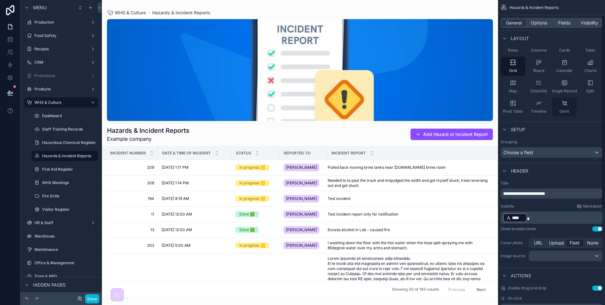
scroll to position [93, 0]
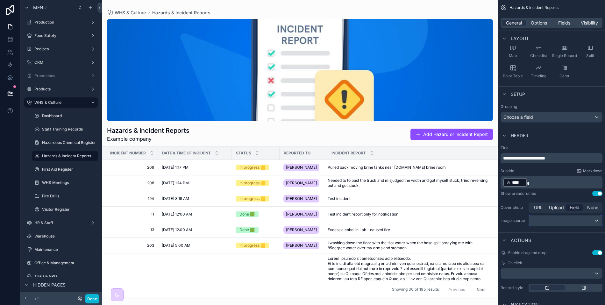
click at [570, 221] on div "scrollable content" at bounding box center [565, 221] width 73 height 10
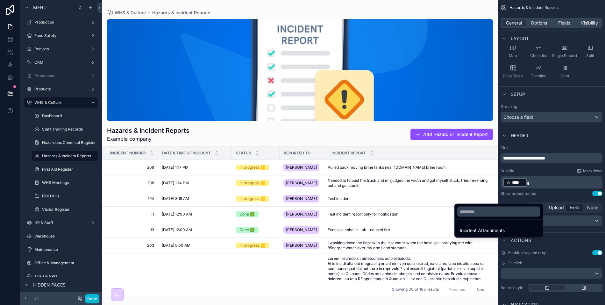
click at [567, 220] on div "scrollable content" at bounding box center [302, 152] width 605 height 305
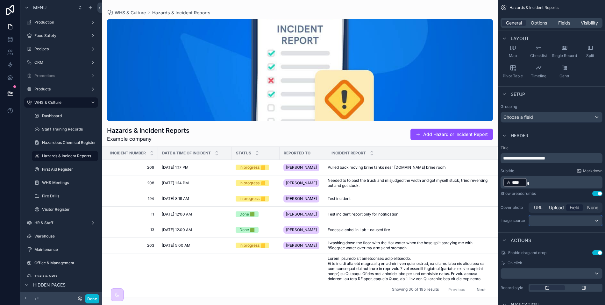
click at [596, 219] on div "scrollable content" at bounding box center [565, 221] width 73 height 10
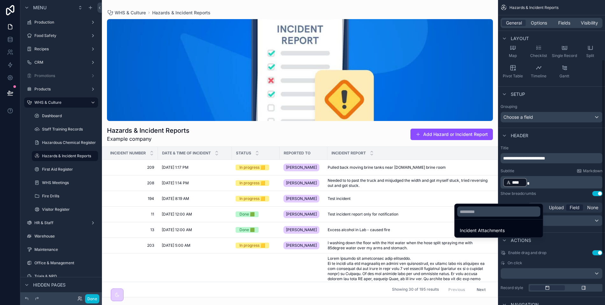
click at [556, 197] on div "scrollable content" at bounding box center [302, 152] width 605 height 305
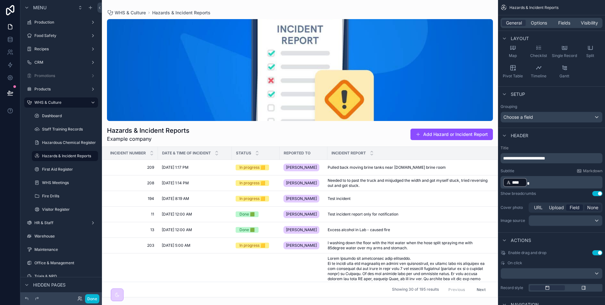
click at [594, 207] on span "None" at bounding box center [592, 207] width 11 height 6
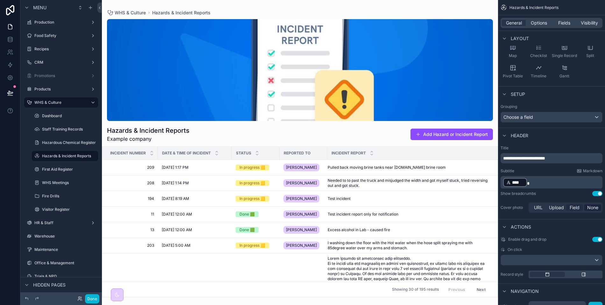
click at [578, 207] on span "Field" at bounding box center [575, 207] width 10 height 6
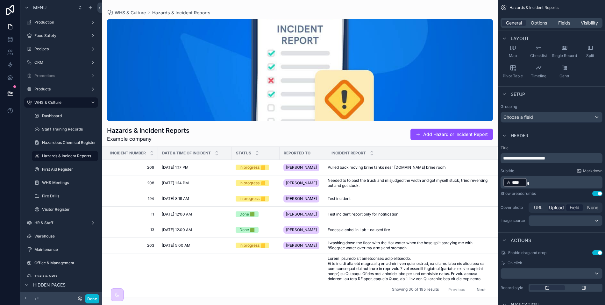
click at [557, 209] on span "Upload" at bounding box center [556, 207] width 15 height 6
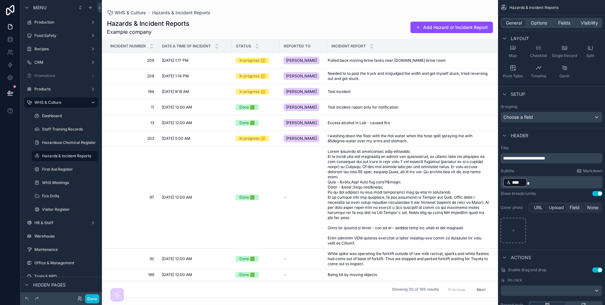
click at [538, 209] on span "URL" at bounding box center [538, 207] width 9 height 6
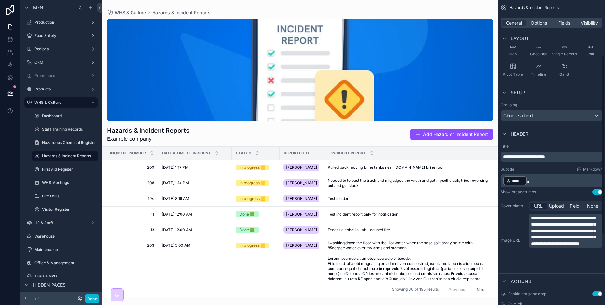
scroll to position [96, 0]
click at [90, 298] on button "Done" at bounding box center [92, 298] width 14 height 9
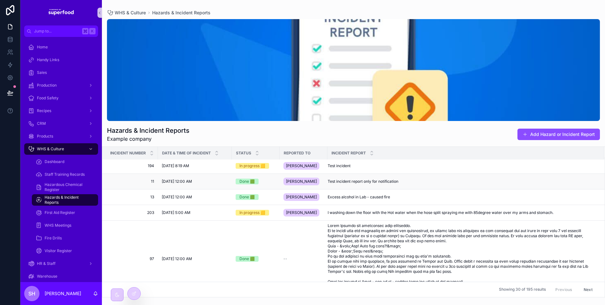
scroll to position [0, 0]
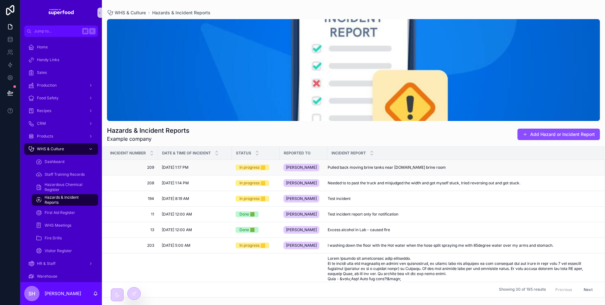
click at [176, 166] on span "[DATE] 1:17 PM" at bounding box center [175, 167] width 27 height 5
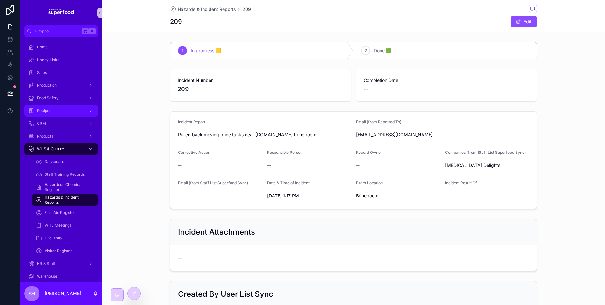
drag, startPoint x: 140, startPoint y: 113, endPoint x: 31, endPoint y: 114, distance: 109.6
click at [140, 113] on div "Incident Report Pulled back moving brine tanks near [DOMAIN_NAME] brine room Em…" at bounding box center [353, 160] width 503 height 103
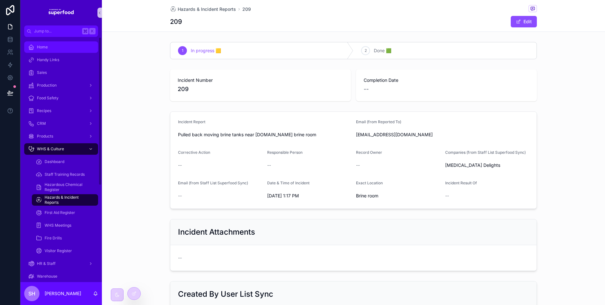
click at [50, 50] on div "Home" at bounding box center [61, 47] width 66 height 10
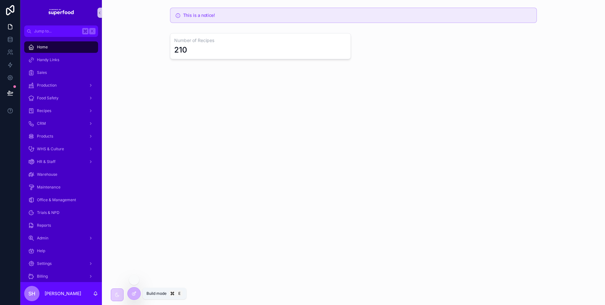
click at [134, 290] on div at bounding box center [134, 294] width 13 height 12
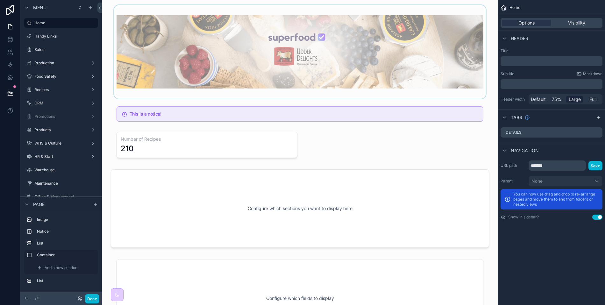
click at [274, 54] on div "scrollable content" at bounding box center [300, 52] width 386 height 94
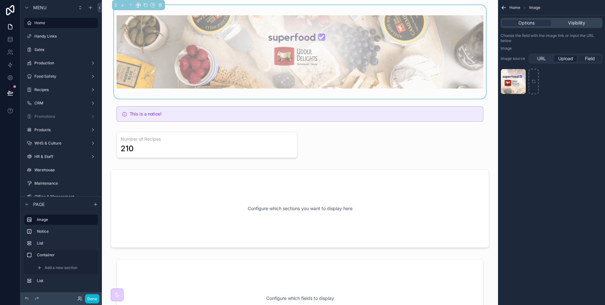
click at [594, 56] on span "Field" at bounding box center [590, 58] width 10 height 6
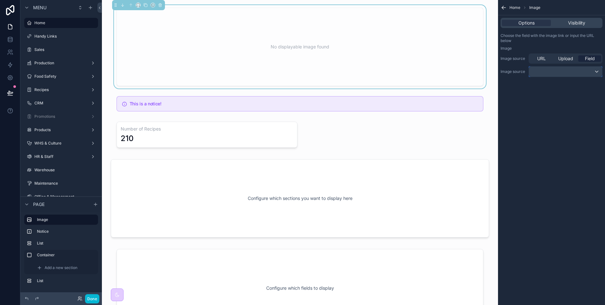
click at [541, 68] on div "scrollable content" at bounding box center [565, 72] width 73 height 10
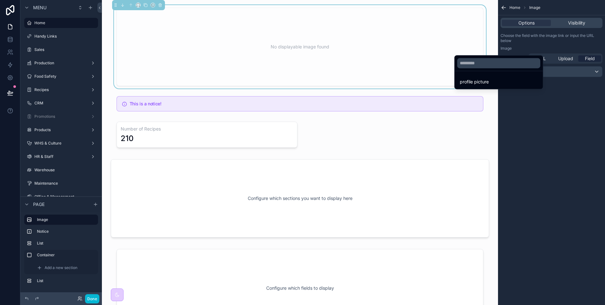
click at [544, 72] on div "scrollable content" at bounding box center [302, 152] width 605 height 305
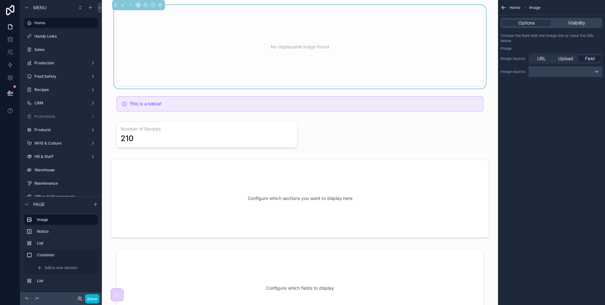
click at [549, 71] on div "scrollable content" at bounding box center [565, 72] width 73 height 10
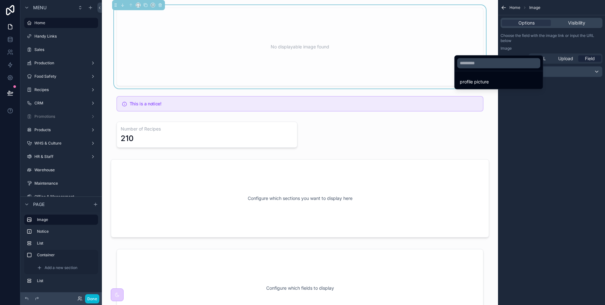
click at [563, 83] on div "scrollable content" at bounding box center [302, 152] width 605 height 305
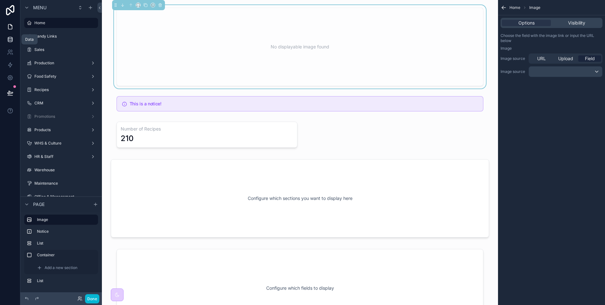
click at [12, 40] on icon at bounding box center [10, 39] width 6 height 6
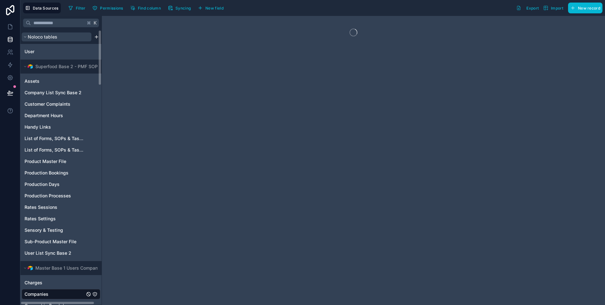
click at [60, 37] on button "Noloco tables" at bounding box center [57, 36] width 70 height 9
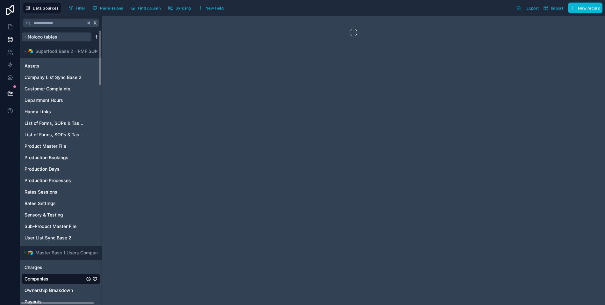
click at [60, 37] on button "Noloco tables" at bounding box center [57, 36] width 70 height 9
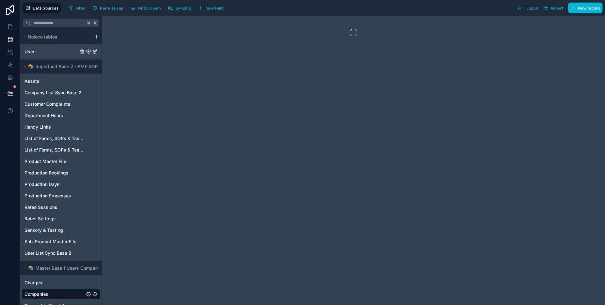
click at [58, 51] on div "User" at bounding box center [61, 51] width 79 height 10
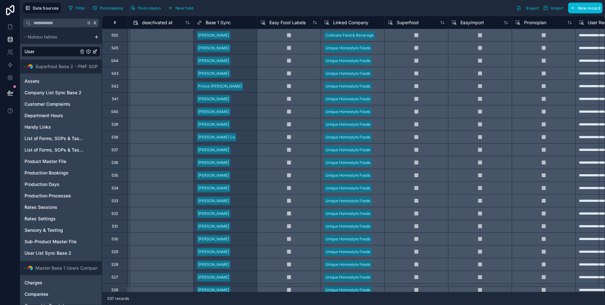
scroll to position [0, 571]
click at [377, 23] on div "Linked Company" at bounding box center [352, 23] width 57 height 8
click at [580, 7] on span "New record" at bounding box center [589, 8] width 22 height 5
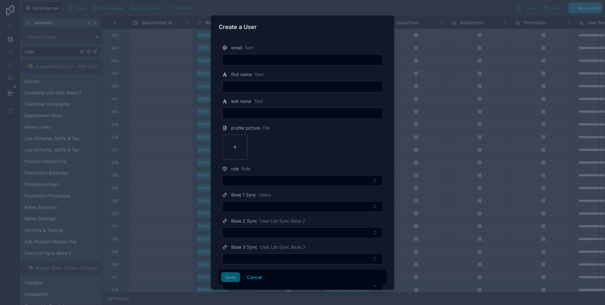
scroll to position [1, 0]
click at [258, 272] on button "Cancel" at bounding box center [255, 277] width 24 height 10
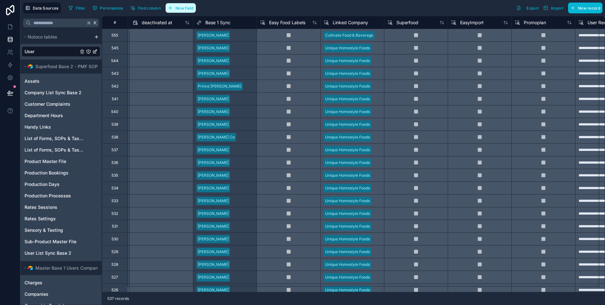
click at [177, 10] on button "New field" at bounding box center [181, 8] width 30 height 10
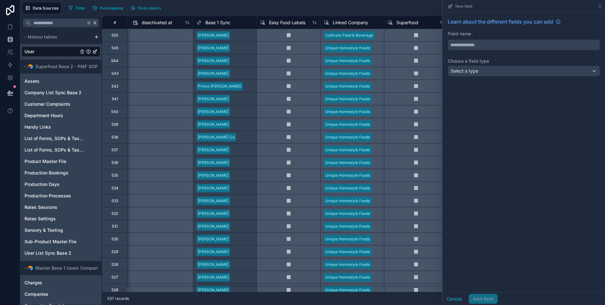
click at [529, 44] on input "text" at bounding box center [524, 45] width 152 height 10
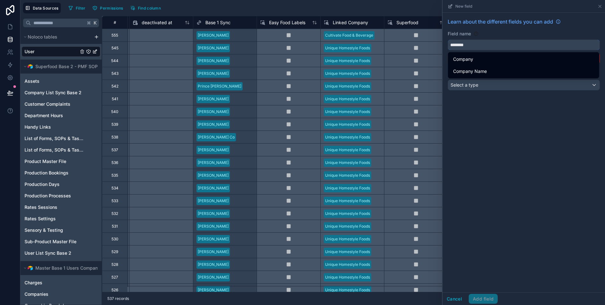
click at [448, 39] on button "*******" at bounding box center [524, 44] width 152 height 11
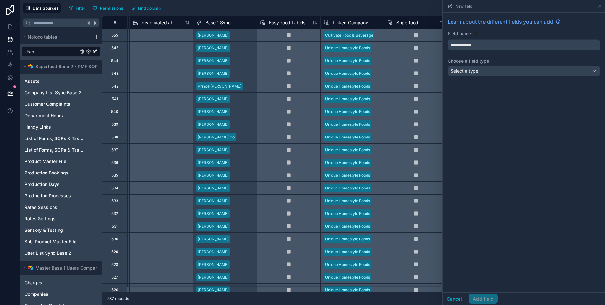
type input "**********"
click at [533, 70] on div "Select a type" at bounding box center [524, 71] width 152 height 10
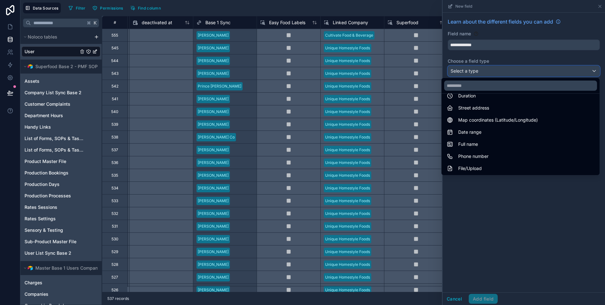
scroll to position [185, 0]
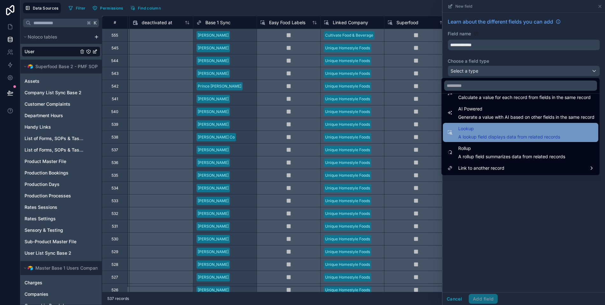
click at [505, 136] on span "A lookup field displays data from related records" at bounding box center [509, 137] width 102 height 6
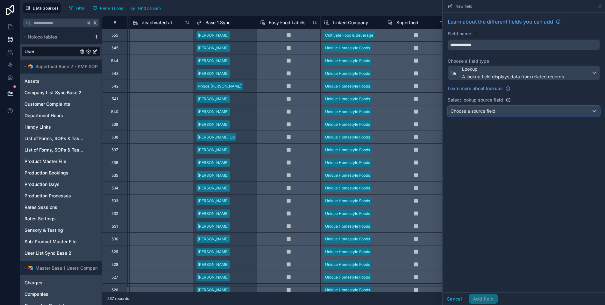
click at [501, 107] on div "Choose a source field" at bounding box center [524, 111] width 152 height 10
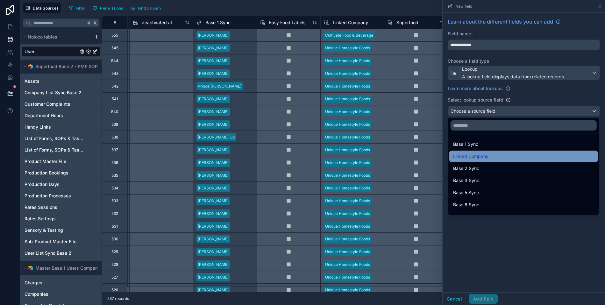
click at [503, 156] on div "Linked Company" at bounding box center [523, 157] width 141 height 8
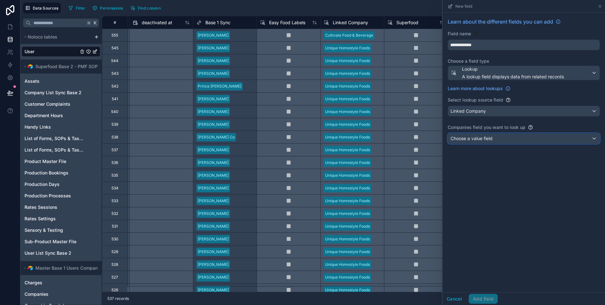
click at [489, 139] on span "Choose a value field" at bounding box center [472, 138] width 42 height 5
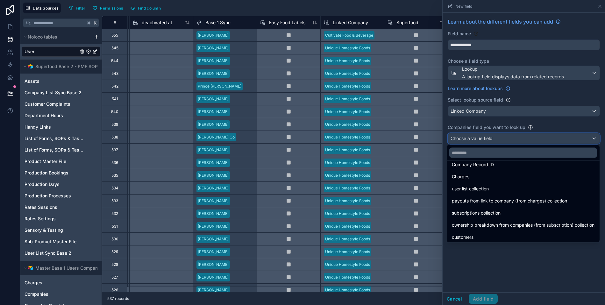
scroll to position [130, 0]
click at [509, 246] on div at bounding box center [524, 152] width 162 height 305
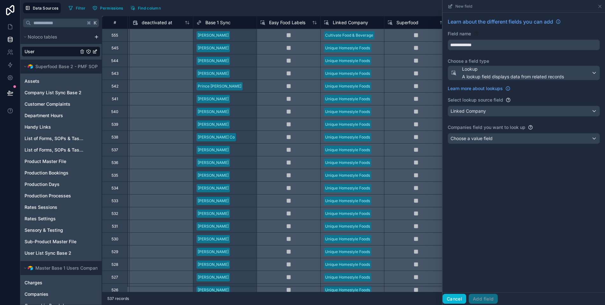
click at [460, 296] on button "Cancel" at bounding box center [455, 299] width 24 height 10
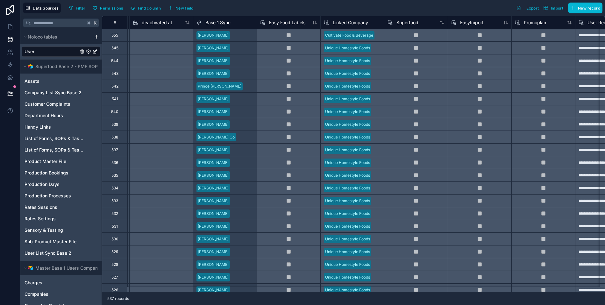
click at [349, 22] on span "Linked Company" at bounding box center [350, 22] width 35 height 6
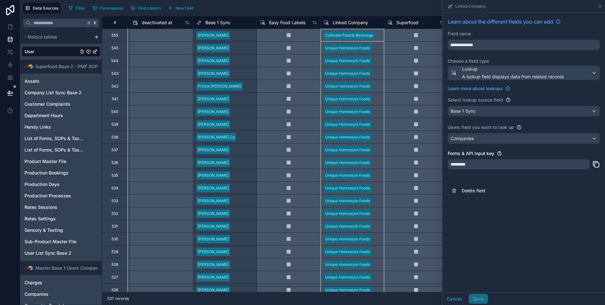
click at [227, 20] on span "Base 1 Sync" at bounding box center [217, 22] width 25 height 6
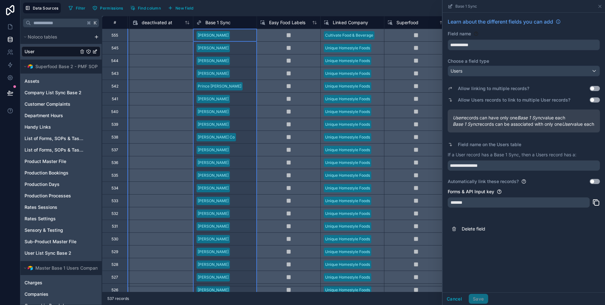
click at [227, 20] on span "Base 1 Sync" at bounding box center [217, 22] width 25 height 6
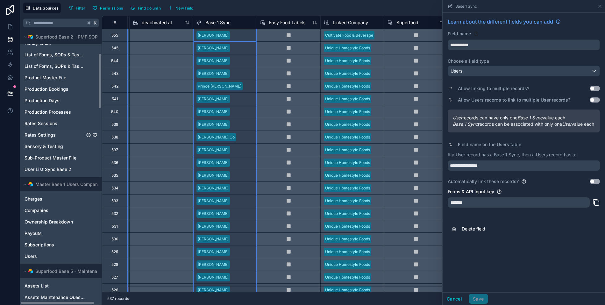
scroll to position [151, 0]
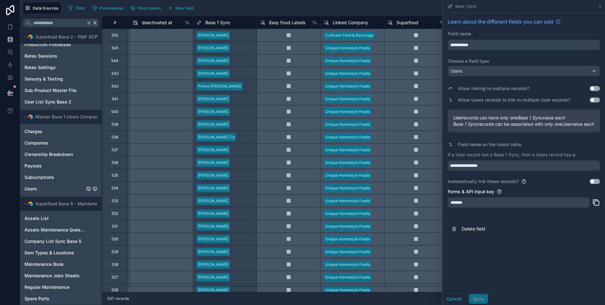
click at [42, 190] on div "Users" at bounding box center [61, 189] width 79 height 10
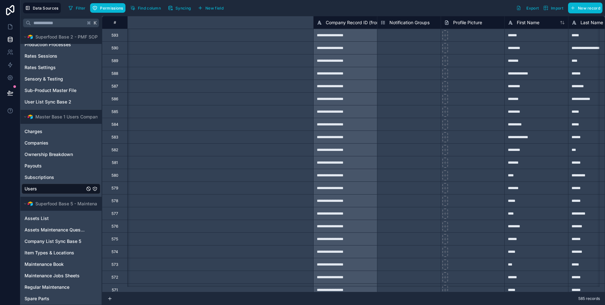
scroll to position [0, 2394]
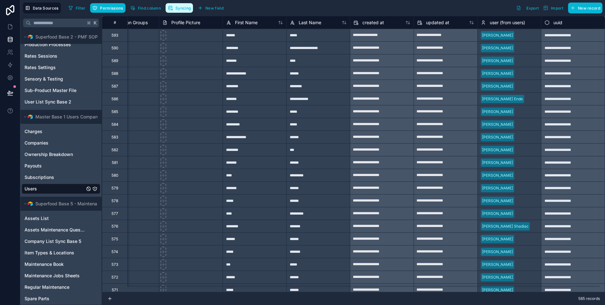
click at [179, 10] on span "Syncing" at bounding box center [182, 8] width 15 height 5
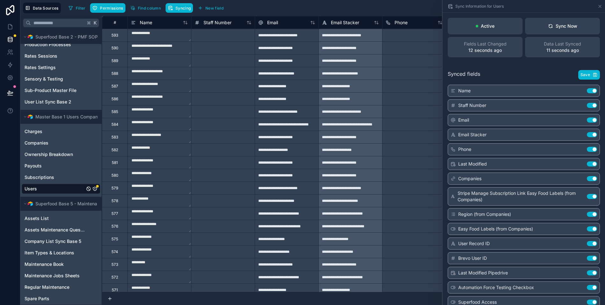
scroll to position [406, 0]
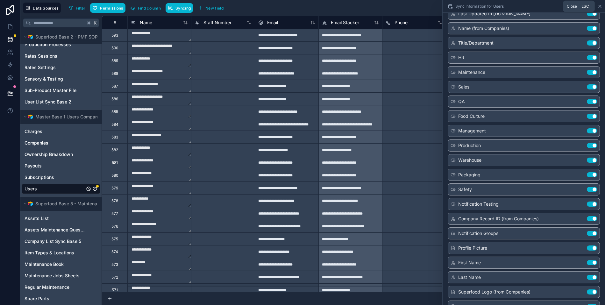
click at [600, 5] on icon at bounding box center [599, 6] width 5 height 5
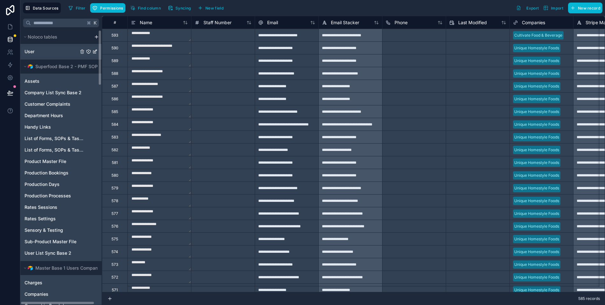
click at [46, 52] on div "User" at bounding box center [61, 51] width 79 height 10
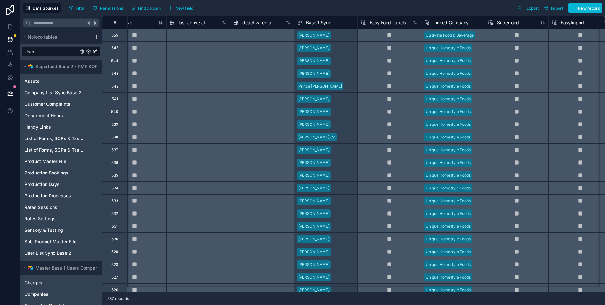
scroll to position [0, 533]
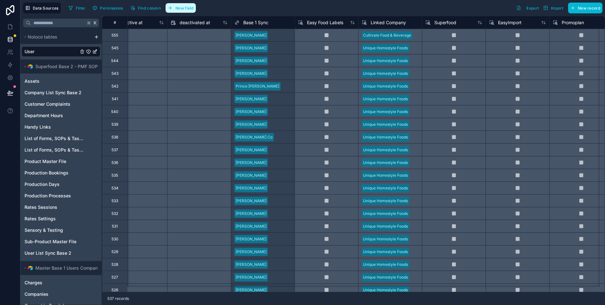
click at [173, 9] on button "New field" at bounding box center [181, 8] width 30 height 10
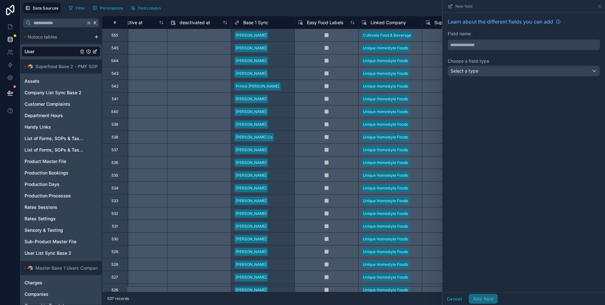
click at [533, 46] on input "text" at bounding box center [524, 45] width 152 height 10
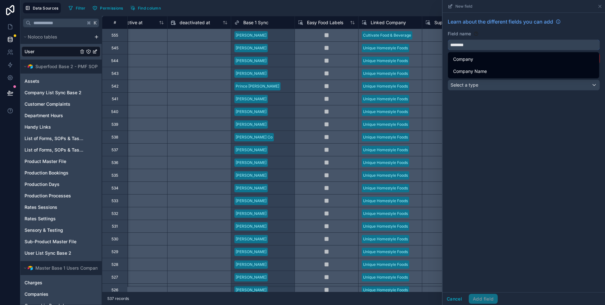
click at [448, 39] on button "*******" at bounding box center [524, 44] width 152 height 11
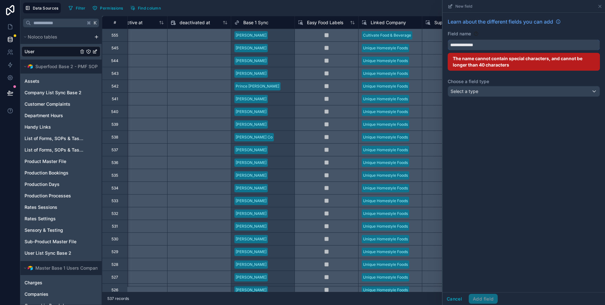
click at [448, 39] on button "**********" at bounding box center [524, 44] width 152 height 11
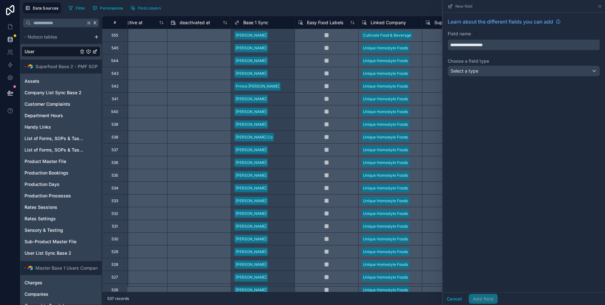
type input "**********"
click at [531, 70] on div "Select a type" at bounding box center [524, 71] width 152 height 10
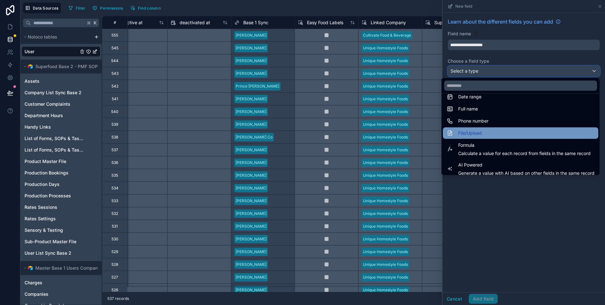
scroll to position [185, 0]
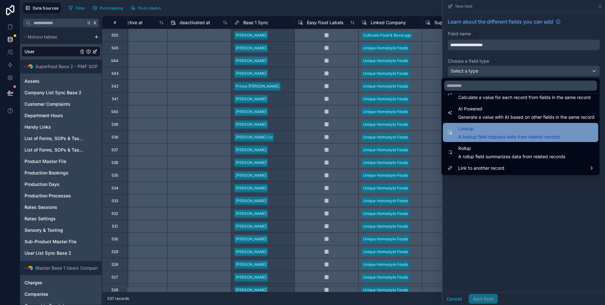
click at [514, 135] on span "A lookup field displays data from related records" at bounding box center [509, 137] width 102 height 6
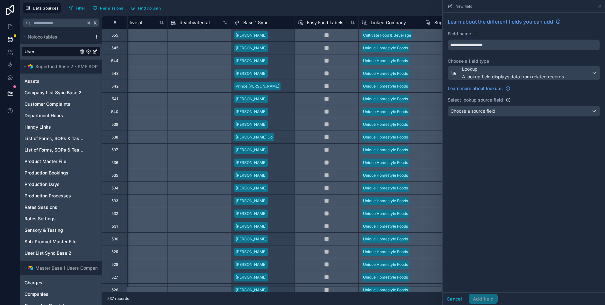
click at [491, 104] on div "**********" at bounding box center [524, 68] width 162 height 111
click at [493, 108] on span "Choose a source field" at bounding box center [473, 110] width 45 height 5
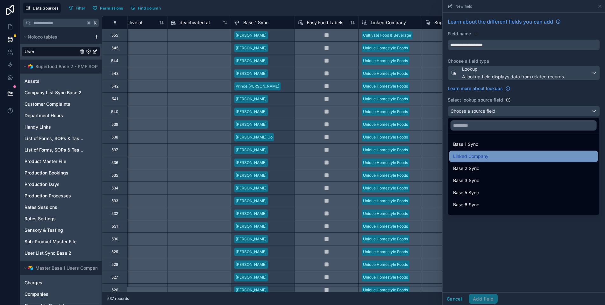
click at [492, 155] on div "Linked Company" at bounding box center [523, 157] width 141 height 8
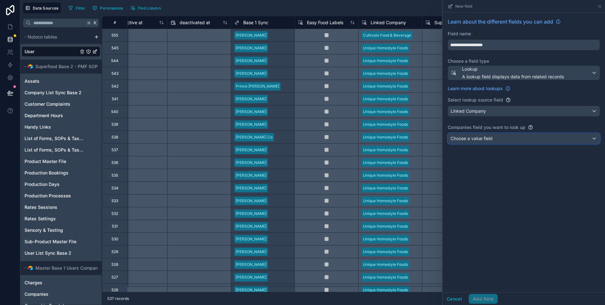
click at [491, 140] on span "Choose a value field" at bounding box center [472, 138] width 42 height 6
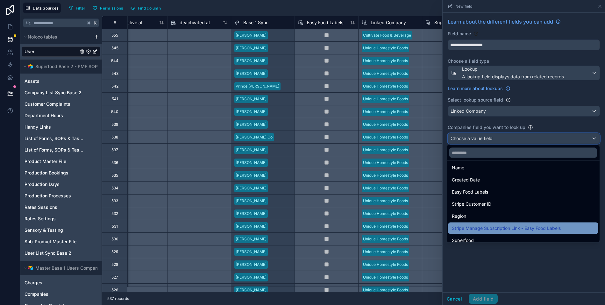
scroll to position [0, 0]
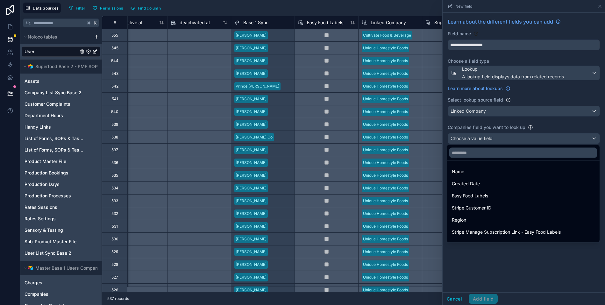
click at [523, 254] on div at bounding box center [524, 152] width 162 height 305
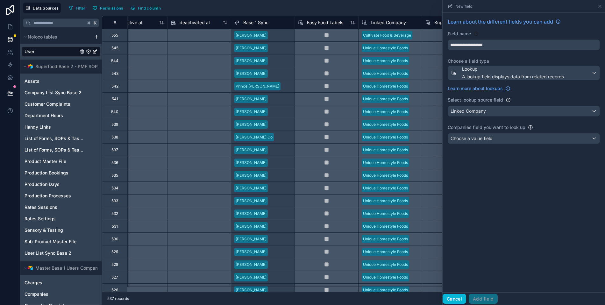
click at [463, 297] on button "Cancel" at bounding box center [455, 299] width 24 height 10
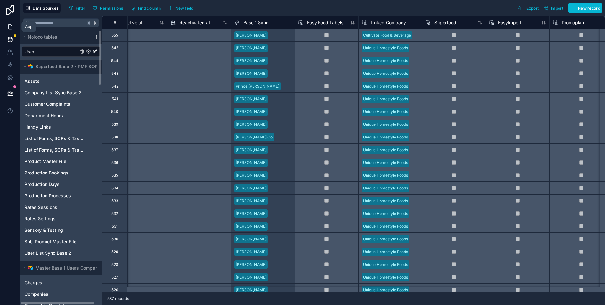
click at [14, 27] on link at bounding box center [10, 26] width 20 height 13
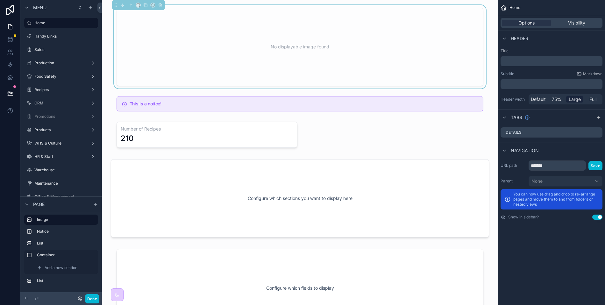
click at [290, 40] on div "No displayable image found" at bounding box center [300, 46] width 346 height 57
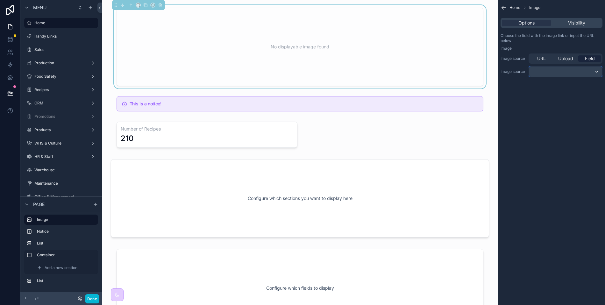
click at [568, 70] on div "scrollable content" at bounding box center [565, 72] width 73 height 10
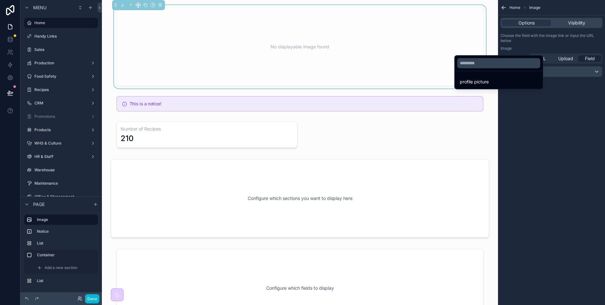
click at [580, 114] on div "scrollable content" at bounding box center [302, 152] width 605 height 305
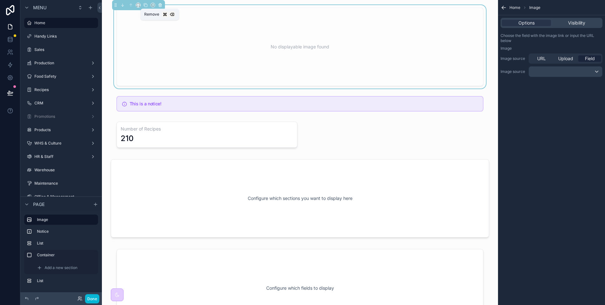
click at [159, 5] on icon "scrollable content" at bounding box center [160, 5] width 3 height 3
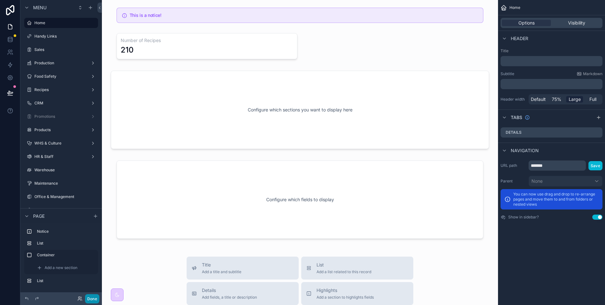
click at [89, 300] on button "Done" at bounding box center [92, 298] width 14 height 9
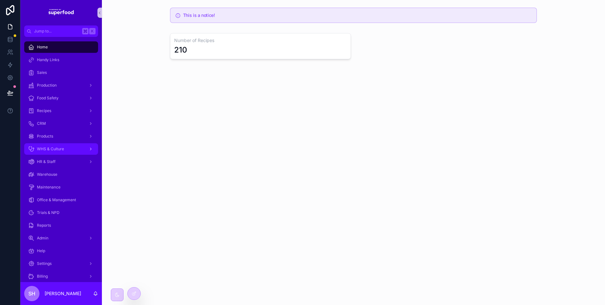
click at [53, 149] on span "WHS & Culture" at bounding box center [50, 149] width 27 height 5
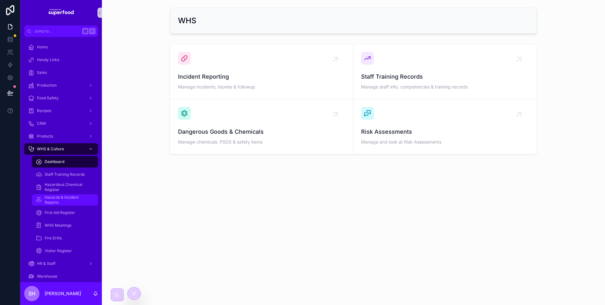
click at [65, 199] on span "Hazards & Incident Reports" at bounding box center [68, 200] width 47 height 10
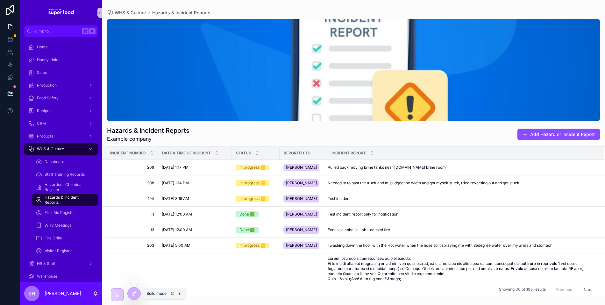
click at [131, 296] on div at bounding box center [134, 294] width 13 height 12
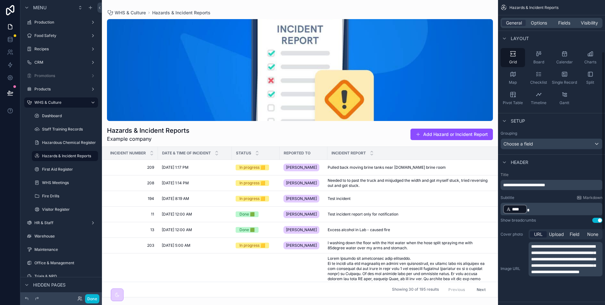
scroll to position [88, 0]
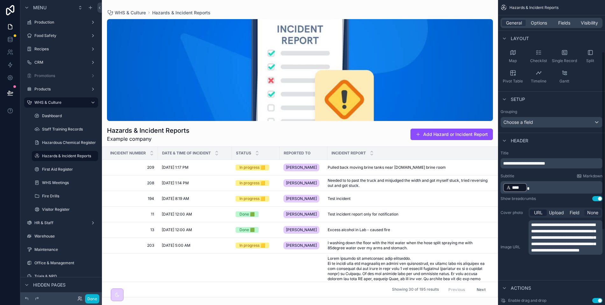
click at [588, 210] on span "None" at bounding box center [592, 213] width 11 height 6
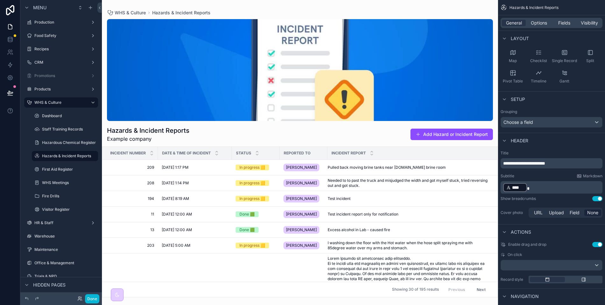
click at [590, 211] on span "None" at bounding box center [592, 213] width 11 height 6
click at [332, 76] on div "scrollable content" at bounding box center [300, 152] width 396 height 305
click at [543, 213] on div "URL" at bounding box center [538, 213] width 17 height 6
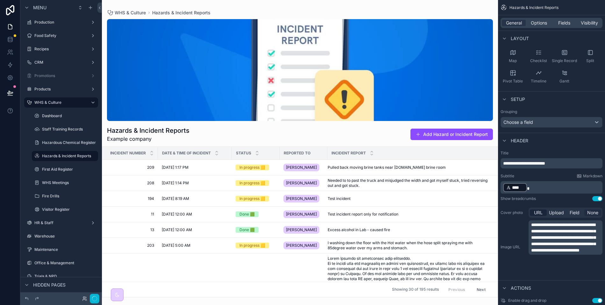
click at [589, 211] on span "None" at bounding box center [592, 213] width 11 height 6
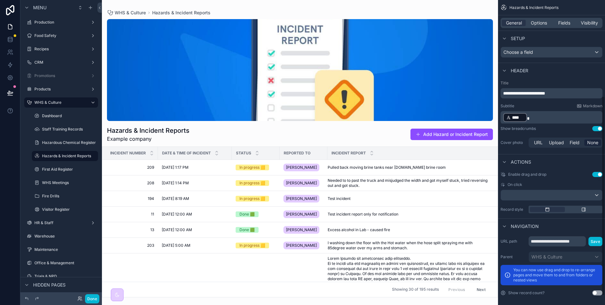
scroll to position [161, 0]
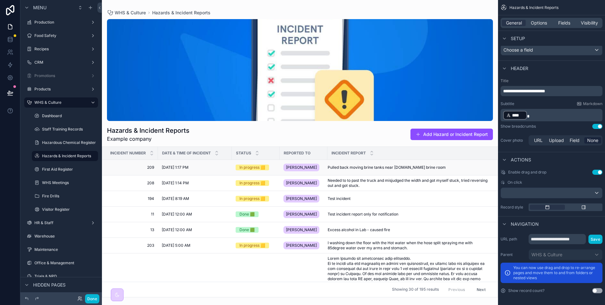
click at [171, 170] on td "[DATE] 1:17 PM [DATE] 1:17 PM" at bounding box center [195, 168] width 74 height 16
click at [92, 298] on button "Done" at bounding box center [92, 298] width 14 height 9
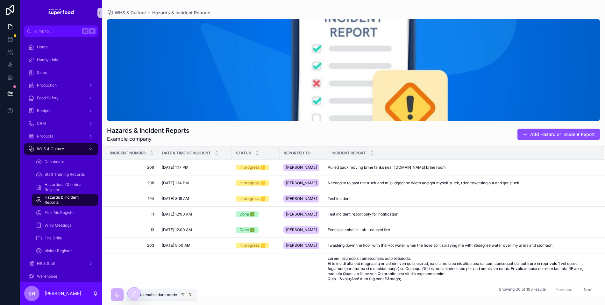
click at [117, 294] on icon "scrollable content" at bounding box center [117, 294] width 5 height 5
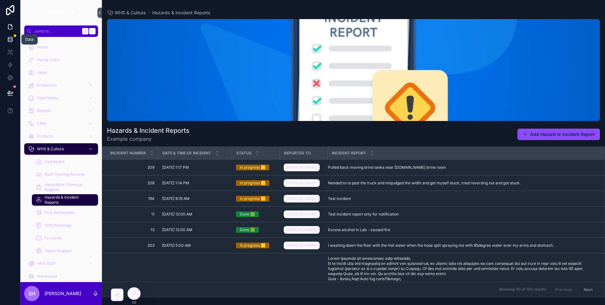
click at [11, 41] on icon at bounding box center [10, 39] width 6 height 6
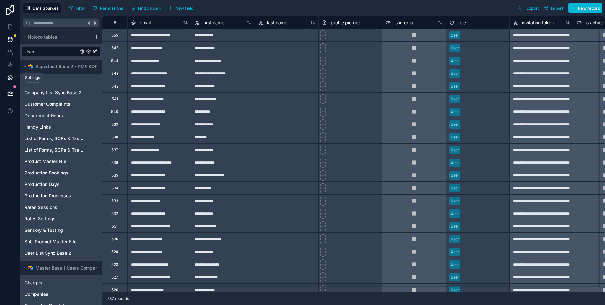
click at [11, 78] on icon at bounding box center [10, 78] width 6 height 6
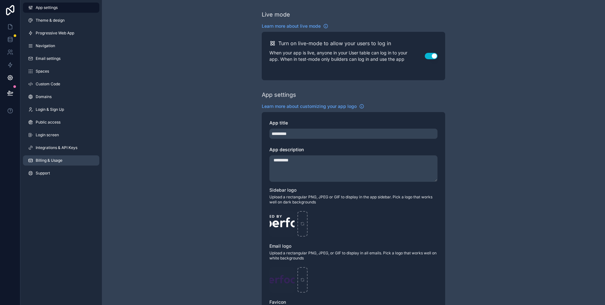
click at [48, 160] on span "Billing & Usage" at bounding box center [49, 160] width 27 height 5
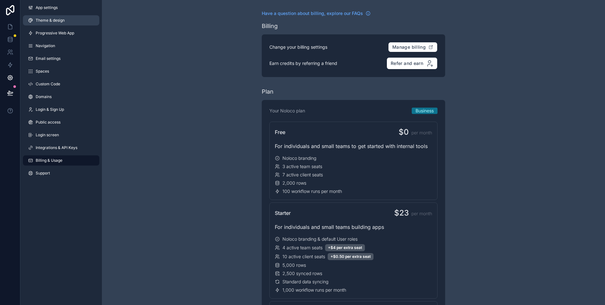
click at [49, 23] on span "Theme & design" at bounding box center [50, 20] width 29 height 5
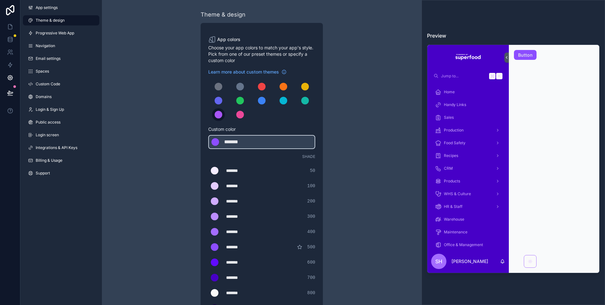
click at [217, 114] on div "scrollable content" at bounding box center [219, 115] width 8 height 8
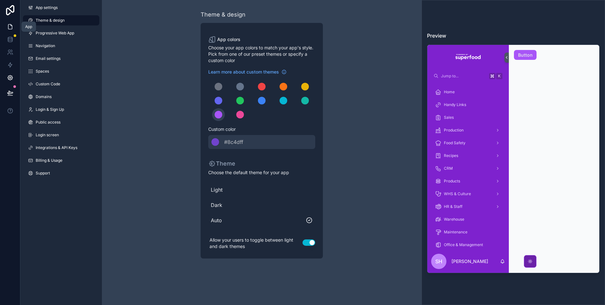
click at [11, 26] on icon at bounding box center [10, 27] width 6 height 6
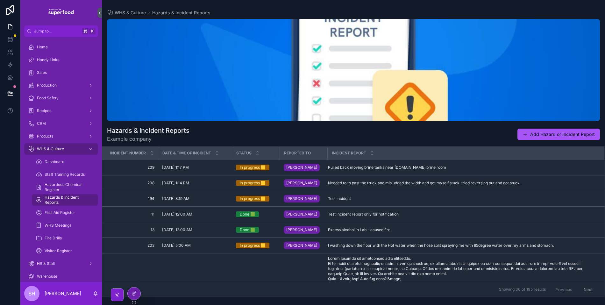
click at [112, 301] on div "scrollable content" at bounding box center [115, 295] width 15 height 13
click at [115, 297] on icon "scrollable content" at bounding box center [117, 294] width 5 height 5
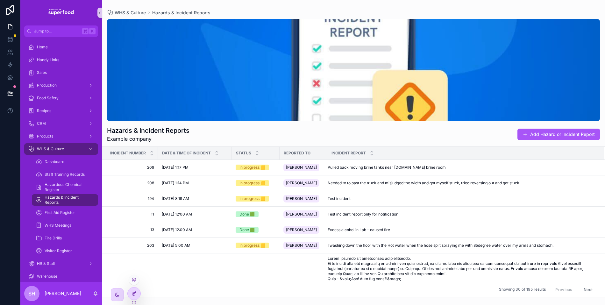
click at [132, 294] on icon at bounding box center [134, 293] width 5 height 5
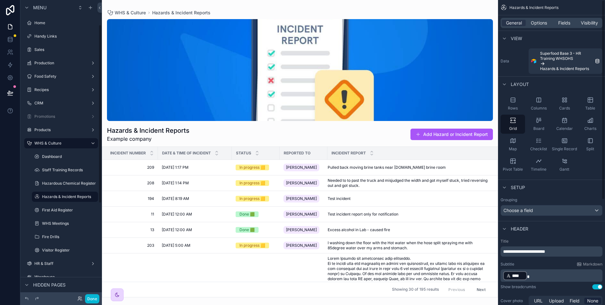
scroll to position [41, 0]
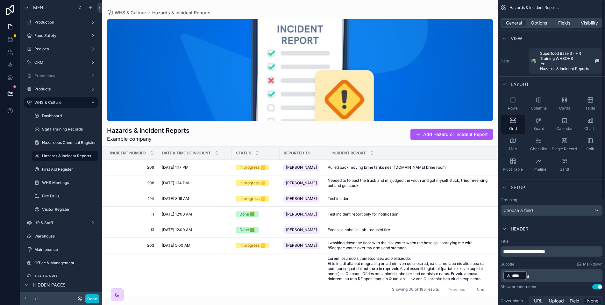
click at [375, 166] on div "scrollable content" at bounding box center [300, 152] width 396 height 305
click at [363, 166] on span "Pulled back moving brine tanks near [DOMAIN_NAME] brine room" at bounding box center [387, 167] width 118 height 5
